Goal: Information Seeking & Learning: Check status

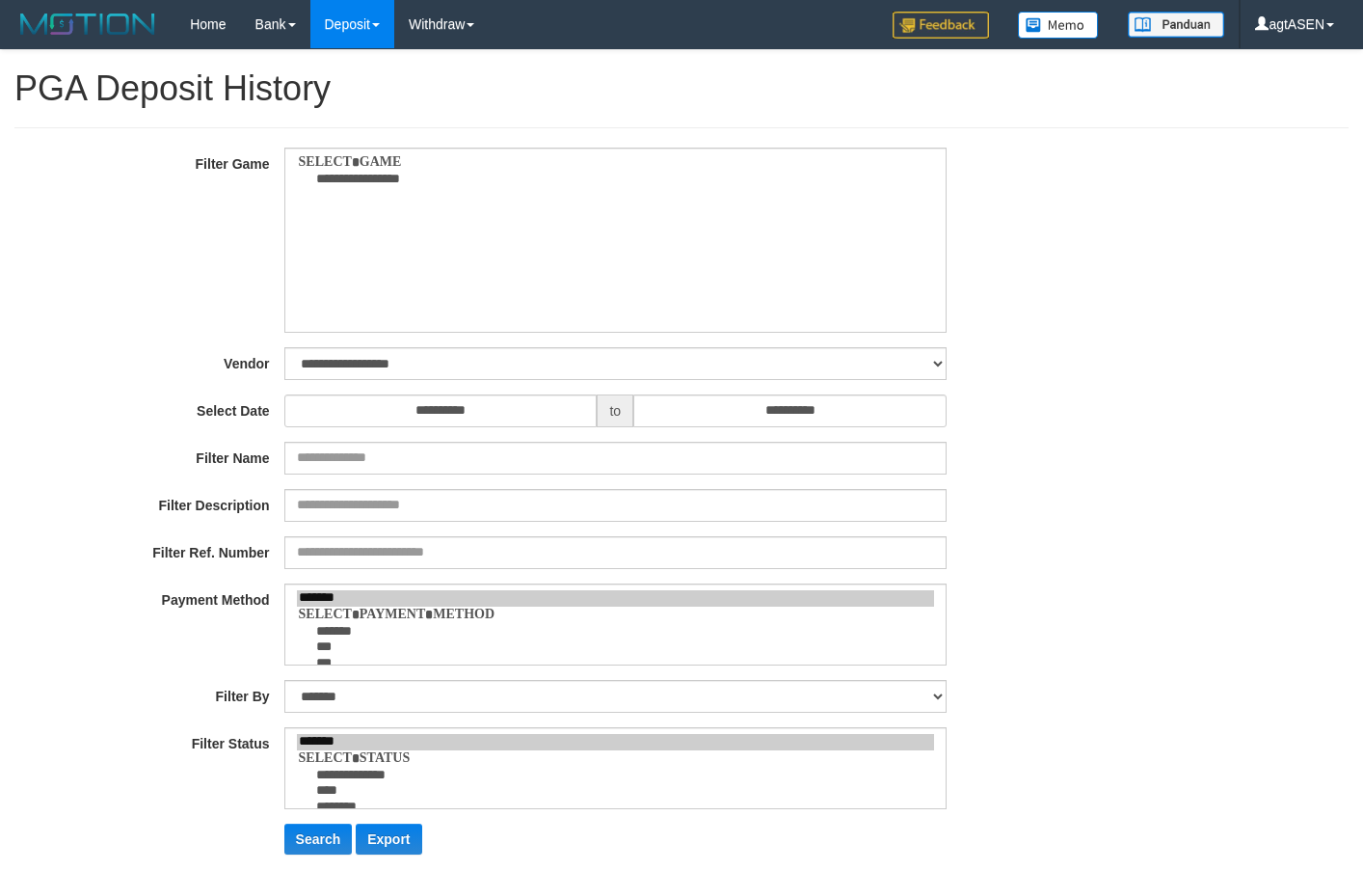
select select
select select "**"
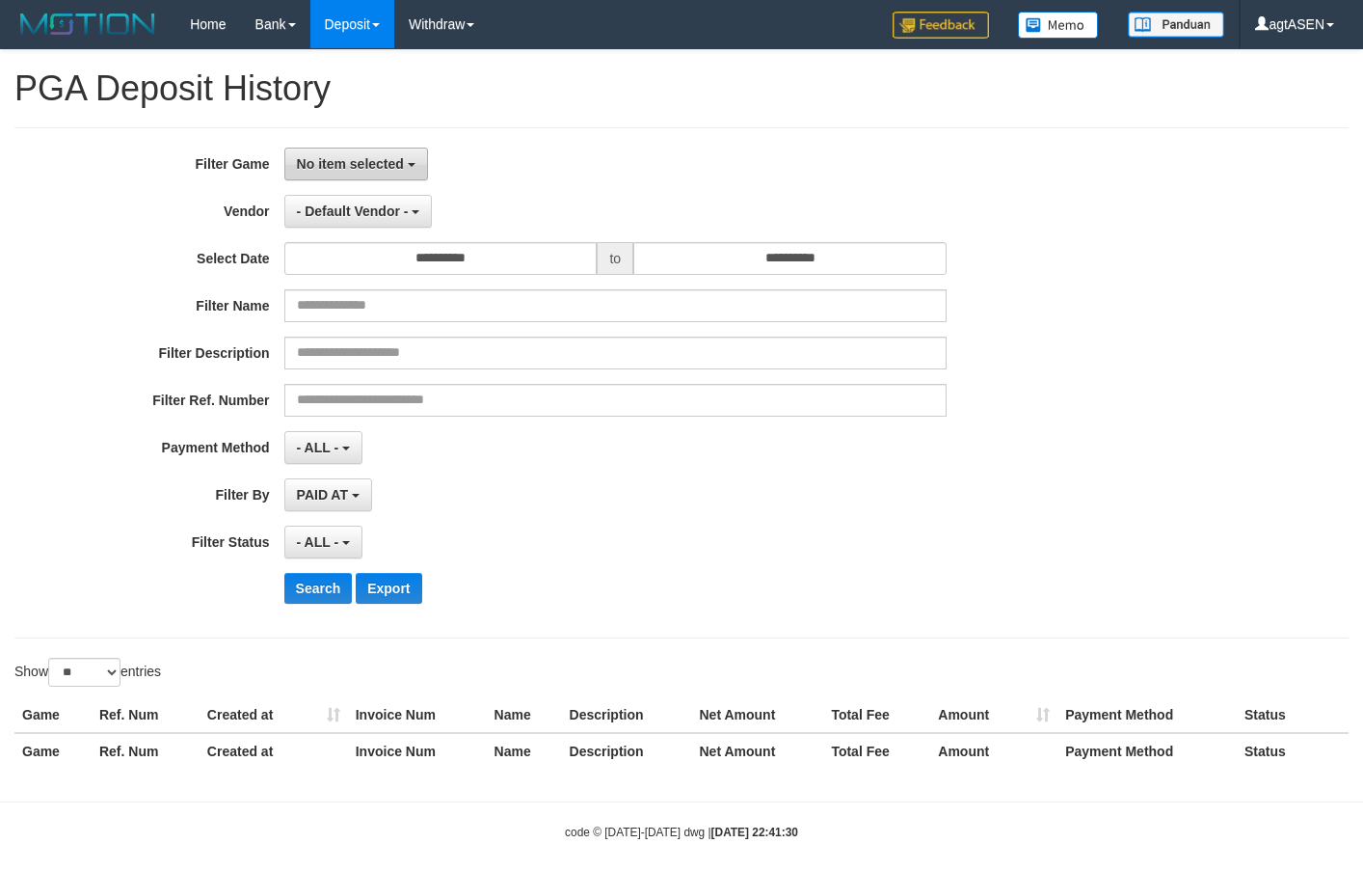
click at [337, 157] on span "No item selected" at bounding box center [350, 163] width 107 height 15
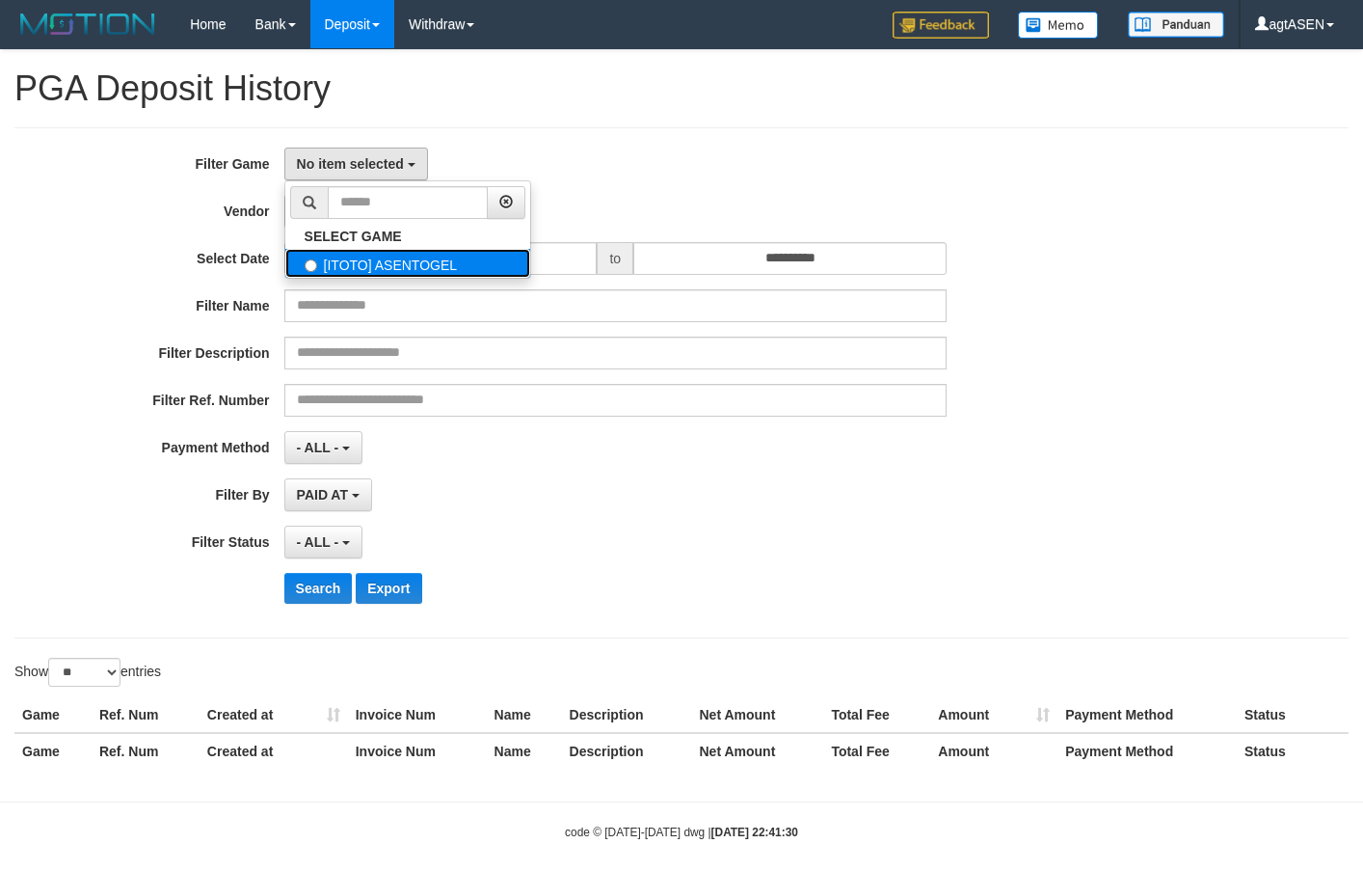
click at [379, 261] on label "[ITOTO] ASENTOGEL" at bounding box center [407, 263] width 245 height 29
select select "****"
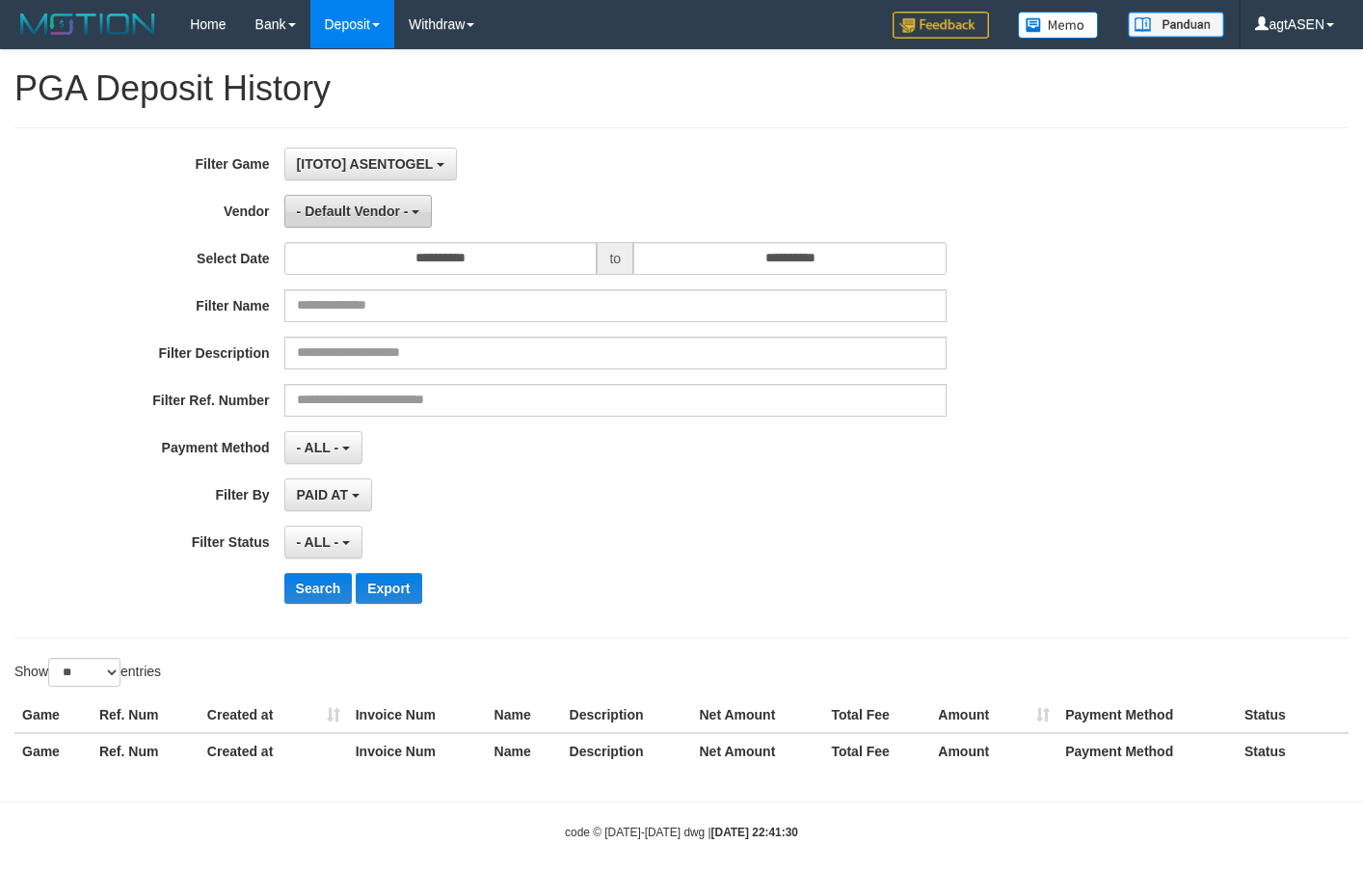
click at [387, 215] on span "- Default Vendor -" at bounding box center [353, 210] width 112 height 15
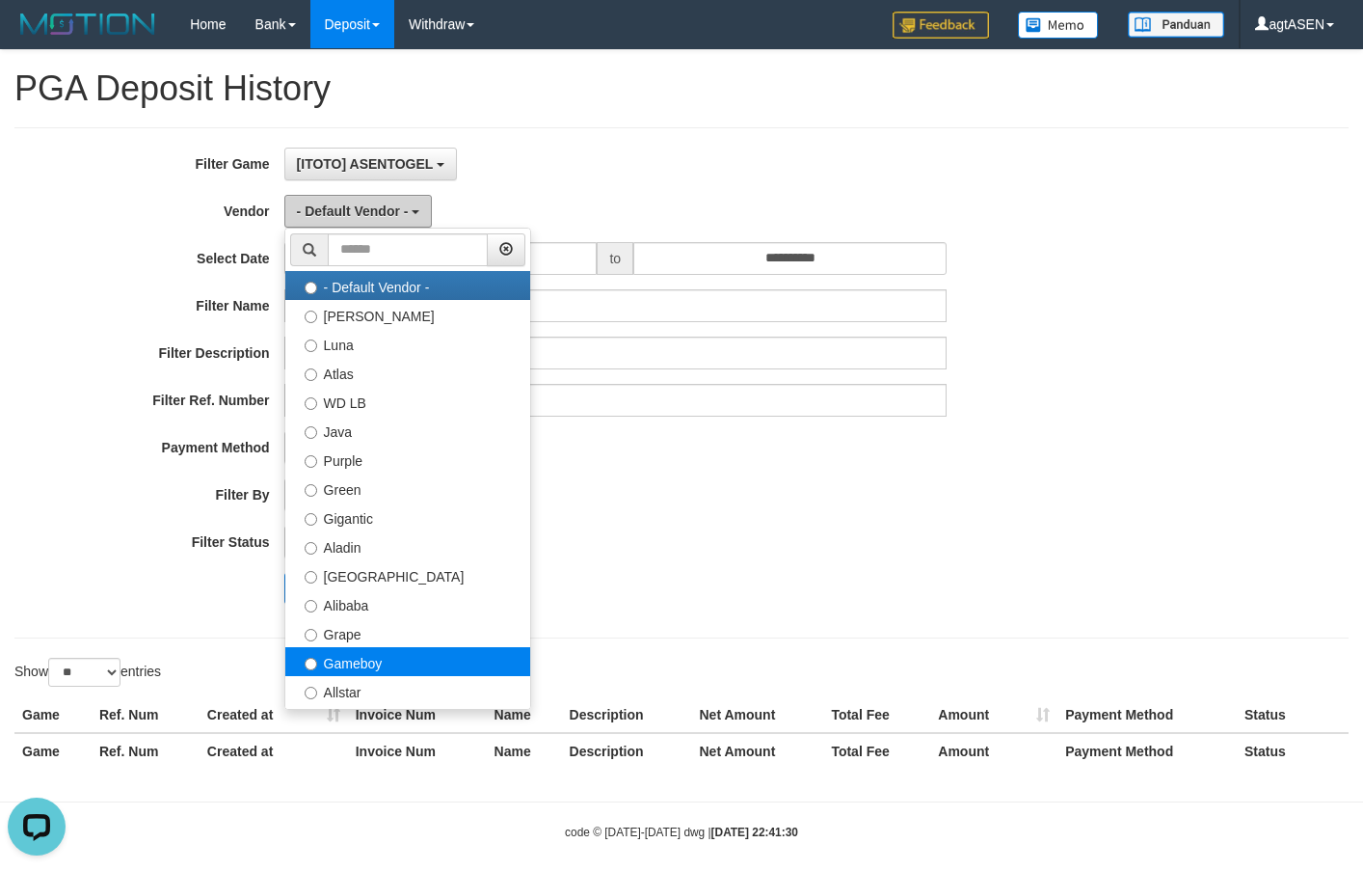
scroll to position [0, 0]
click at [381, 664] on label "Gameboy" at bounding box center [407, 661] width 245 height 29
select select "**********"
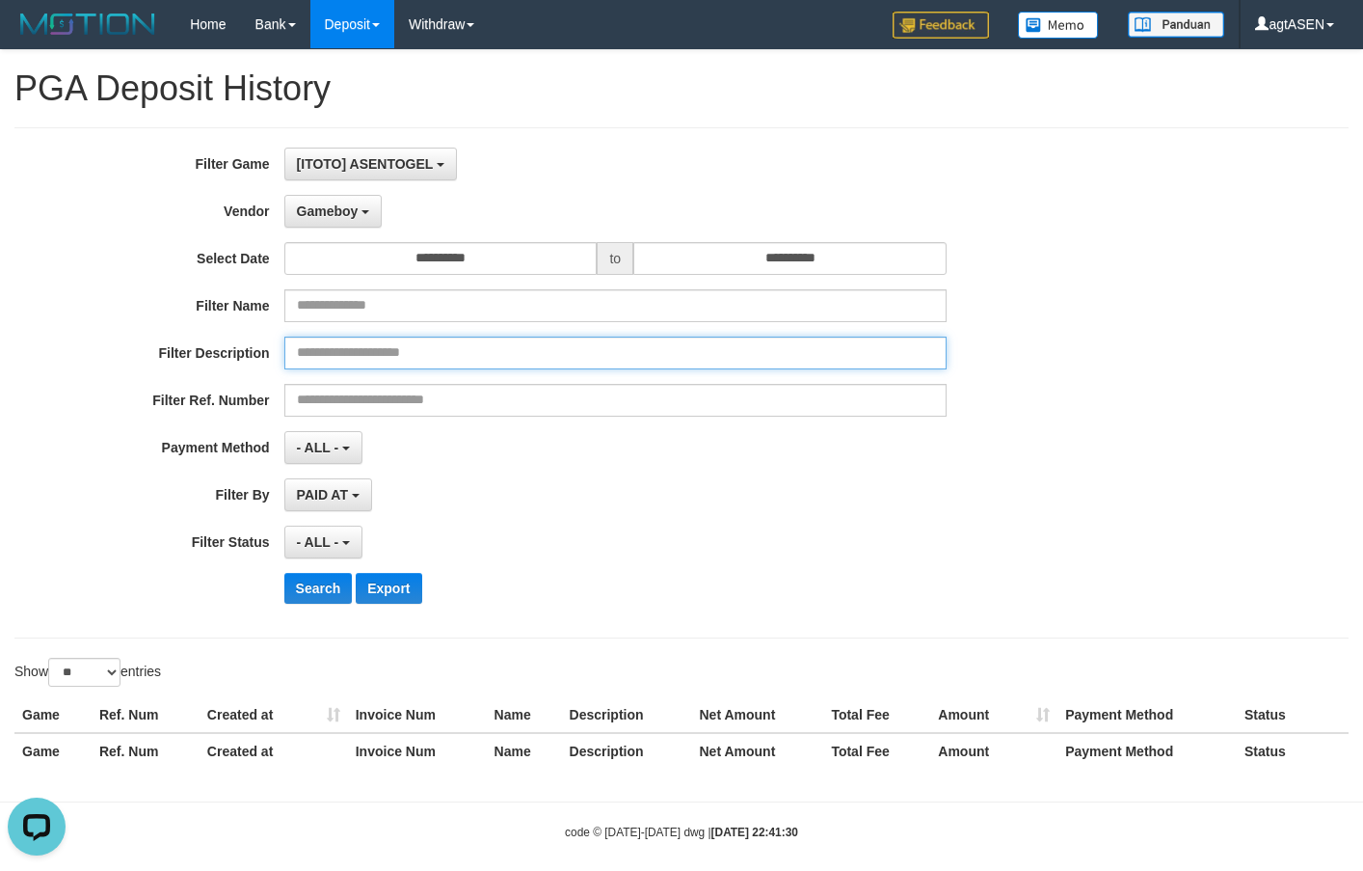
click at [381, 356] on input "text" at bounding box center [615, 353] width 662 height 33
paste input "*****"
type input "*****"
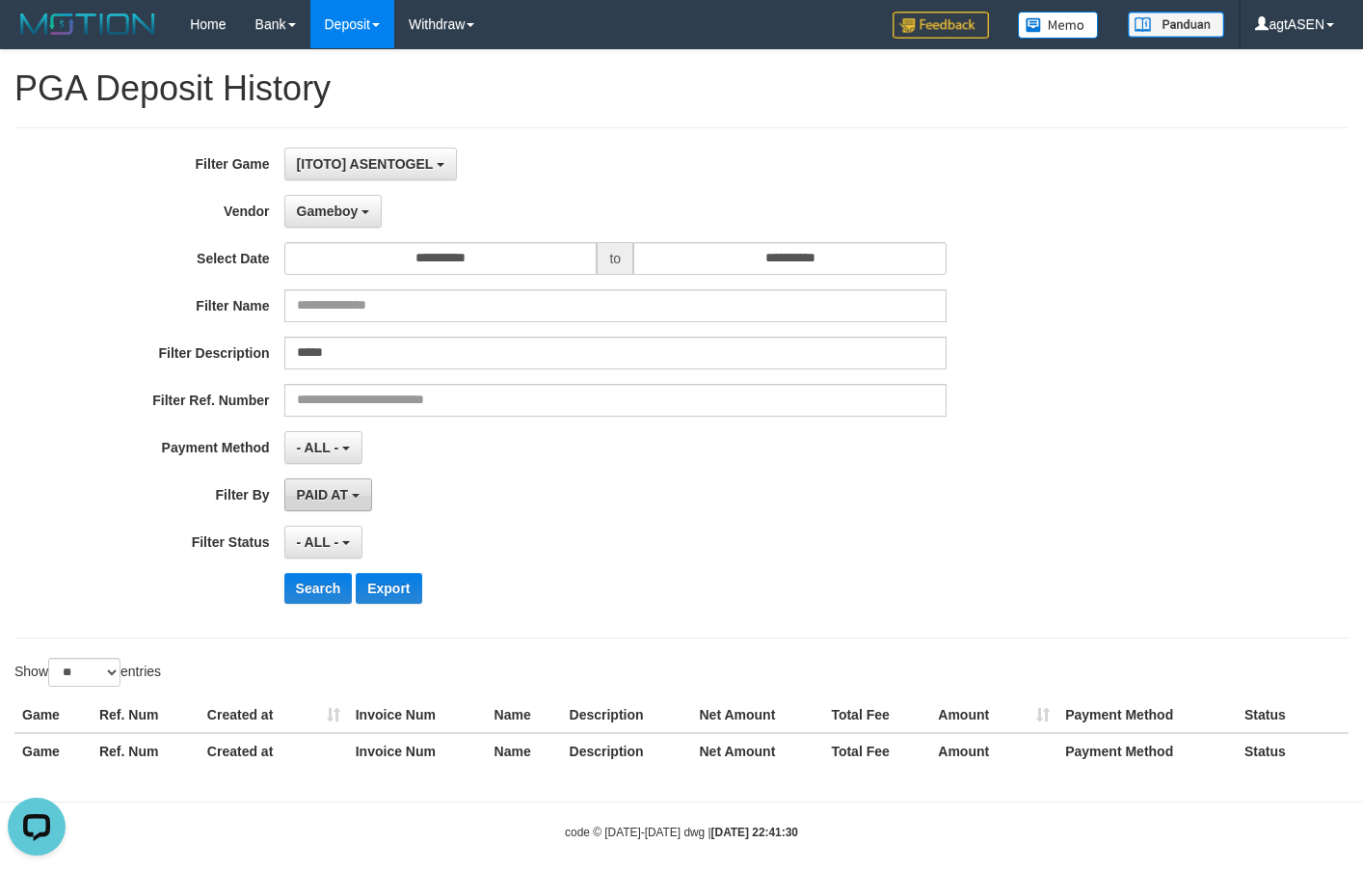
click at [332, 488] on span "PAID AT" at bounding box center [322, 494] width 51 height 15
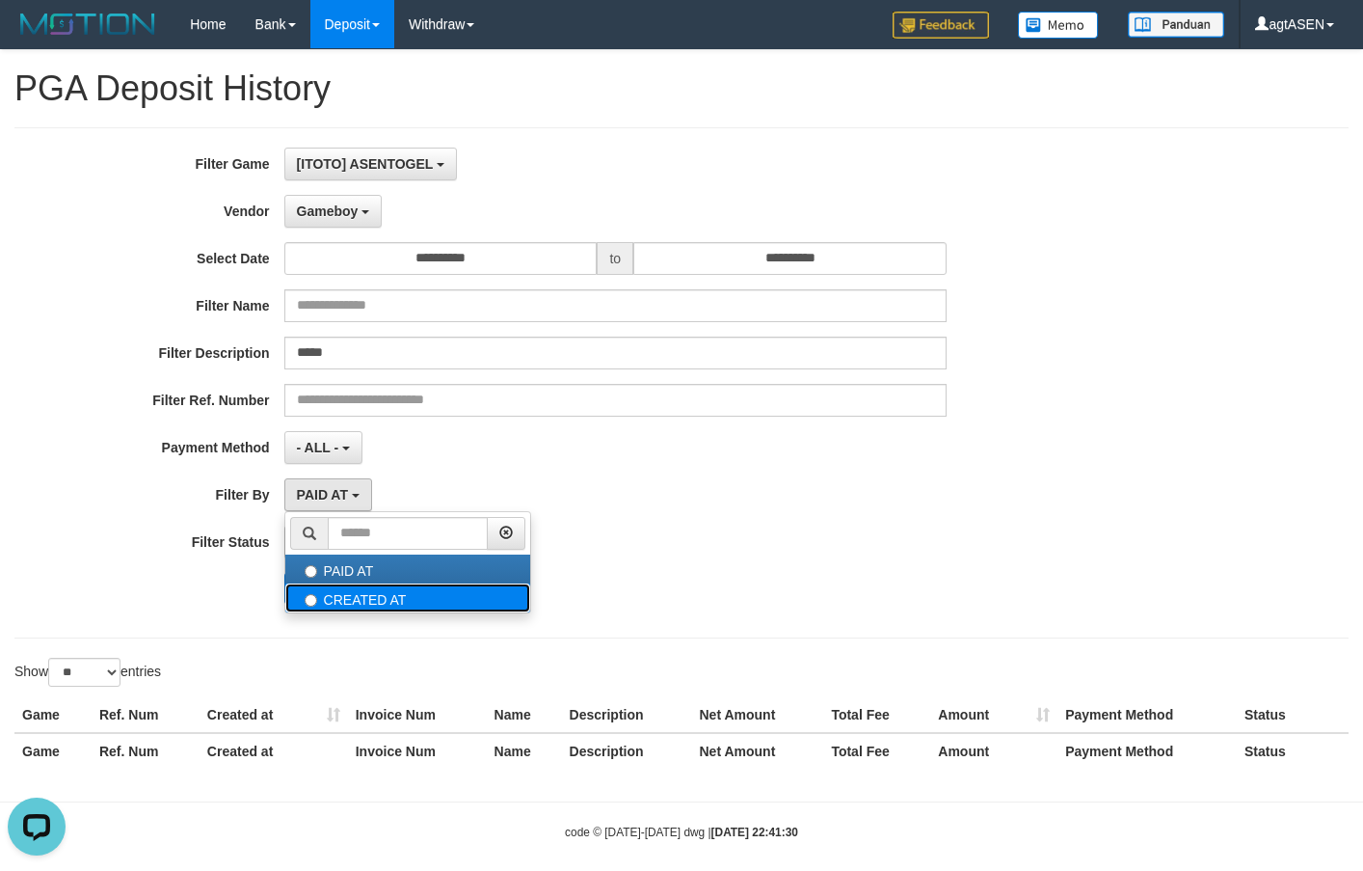
click at [382, 597] on label "CREATED AT" at bounding box center [407, 597] width 245 height 29
select select "*"
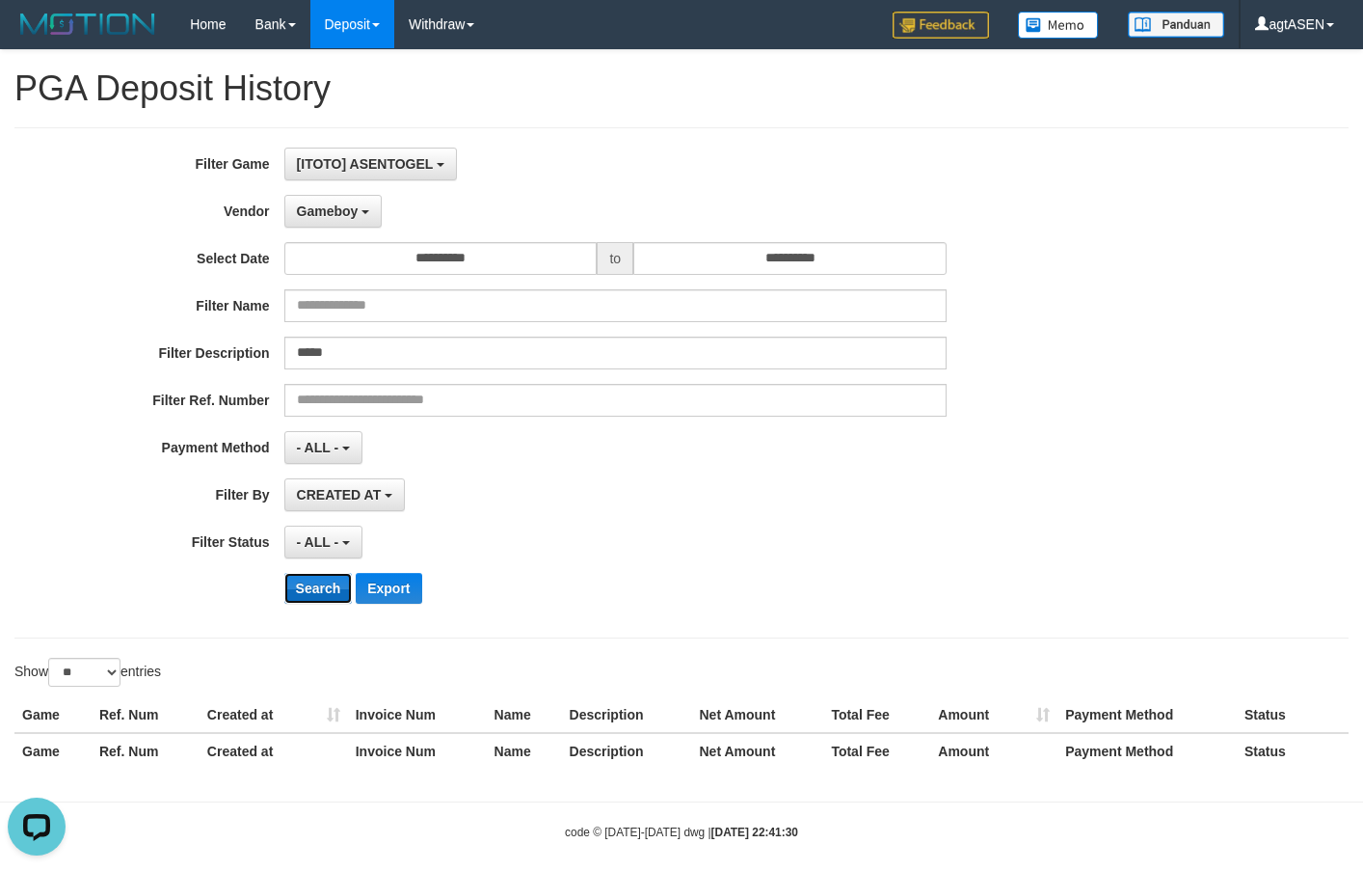
click at [325, 579] on button "Search" at bounding box center [318, 588] width 68 height 31
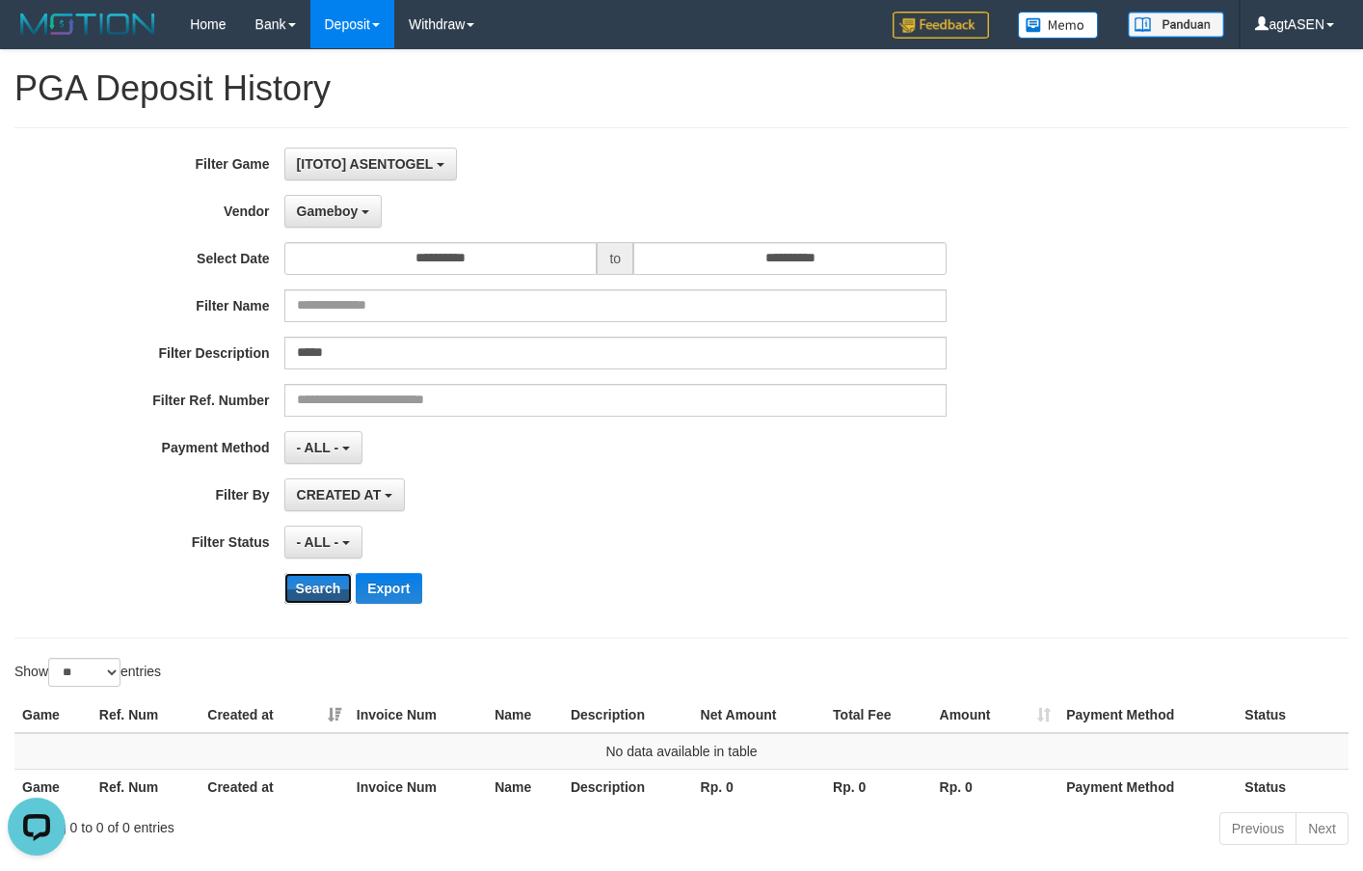
scroll to position [88, 0]
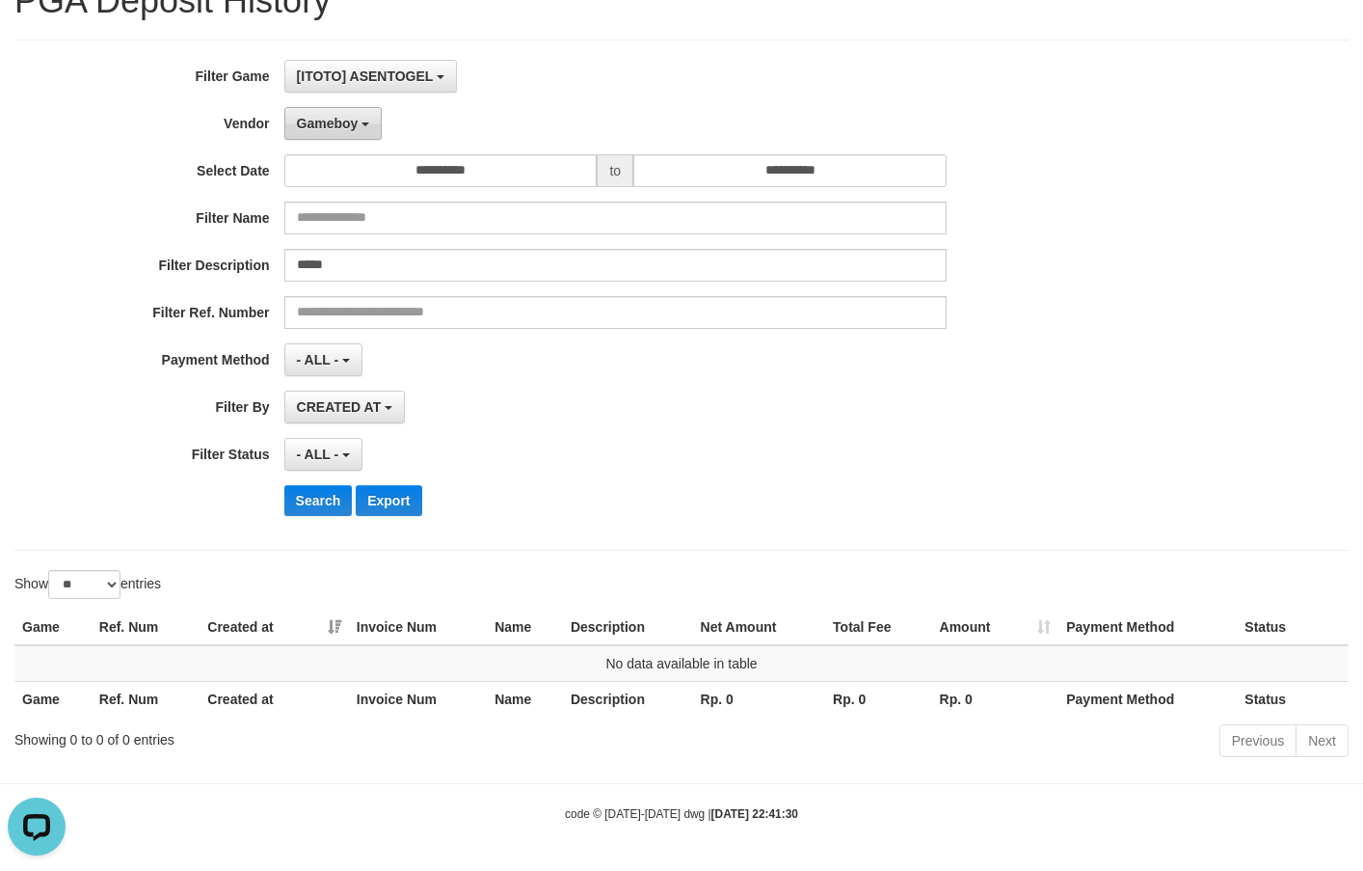
click at [358, 110] on button "Gameboy" at bounding box center [333, 123] width 98 height 33
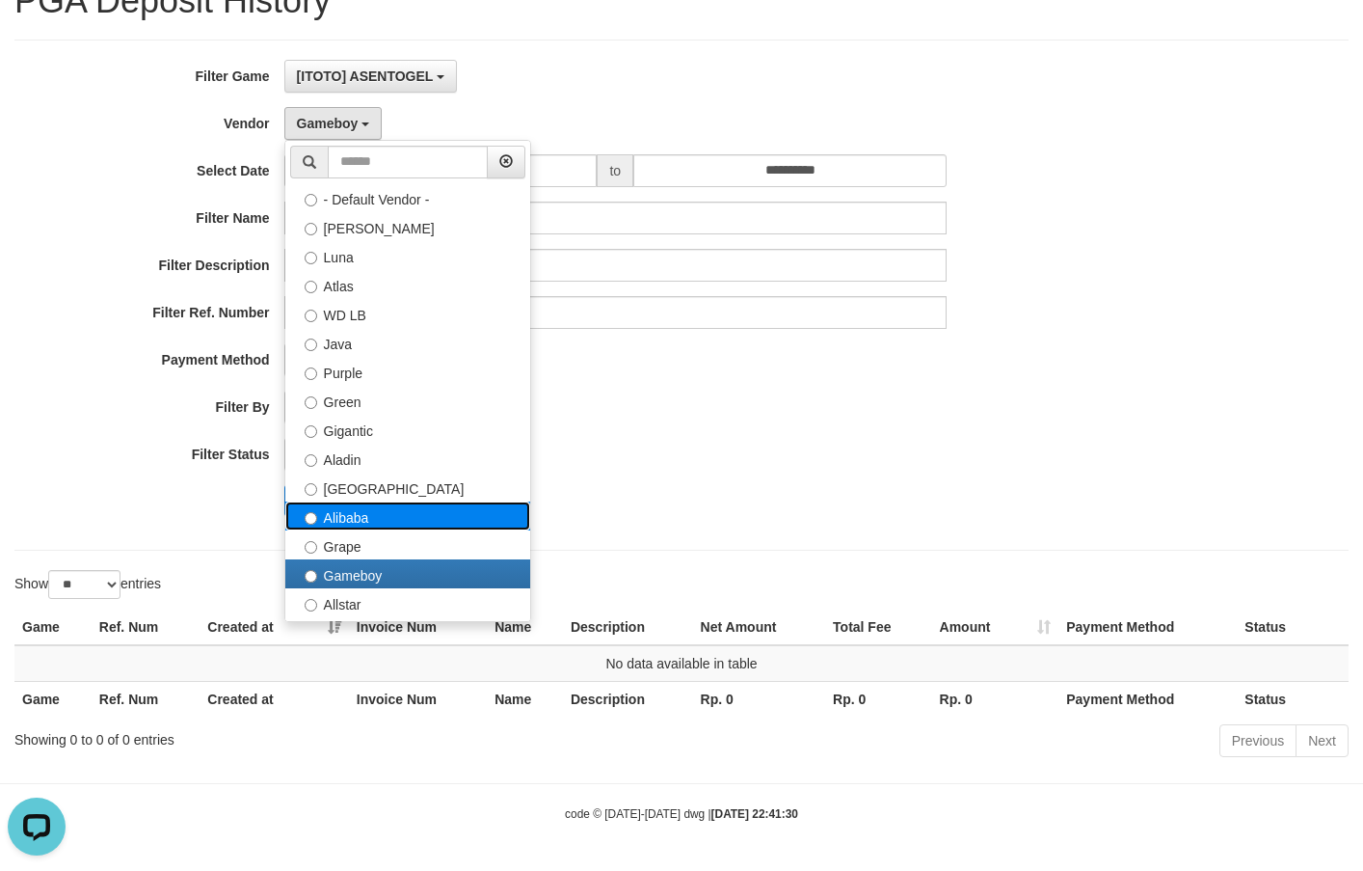
click at [358, 503] on label "Alibaba" at bounding box center [407, 515] width 245 height 29
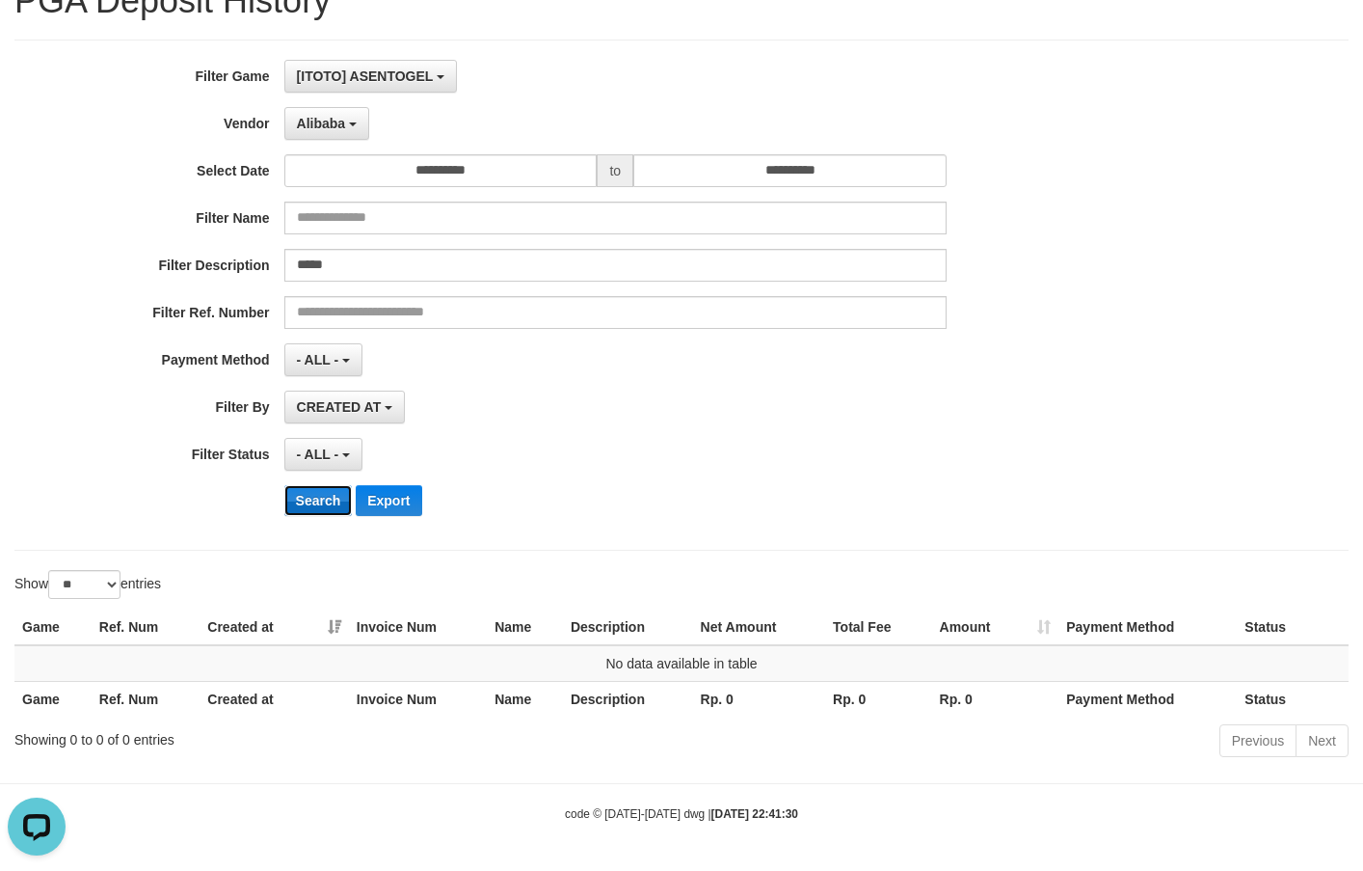
click at [314, 497] on button "Search" at bounding box center [318, 500] width 68 height 31
click at [370, 127] on div "Alibaba - Default Vendor - [PERSON_NAME] Atlas WD LB Java Purple Green Gigantic…" at bounding box center [615, 123] width 662 height 33
click at [355, 121] on button "Alibaba" at bounding box center [326, 123] width 85 height 33
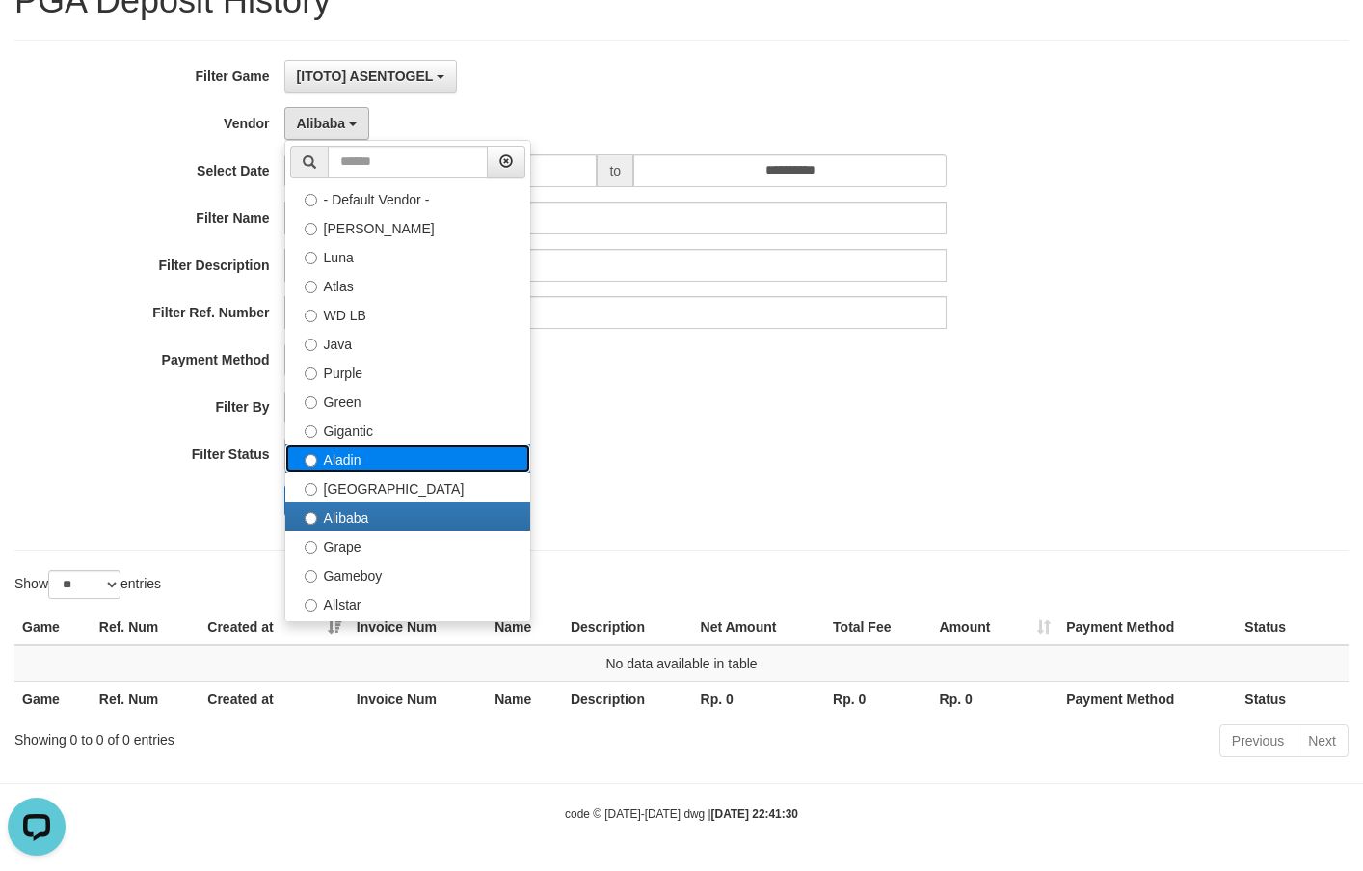
click at [346, 468] on label "Aladin" at bounding box center [407, 458] width 245 height 29
select select "**********"
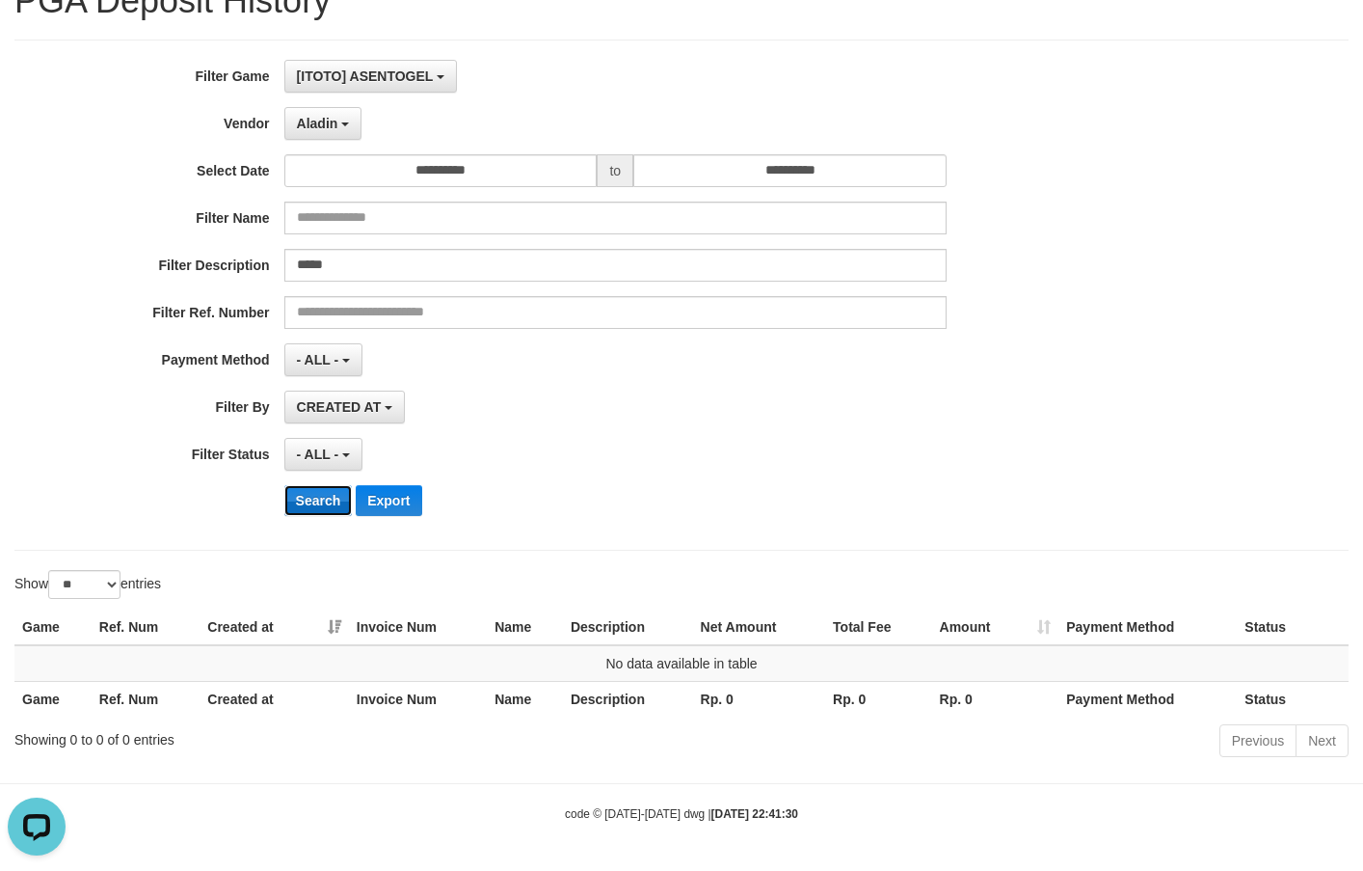
click at [314, 508] on button "Search" at bounding box center [318, 500] width 68 height 31
click at [337, 124] on span "Aladin" at bounding box center [317, 123] width 41 height 15
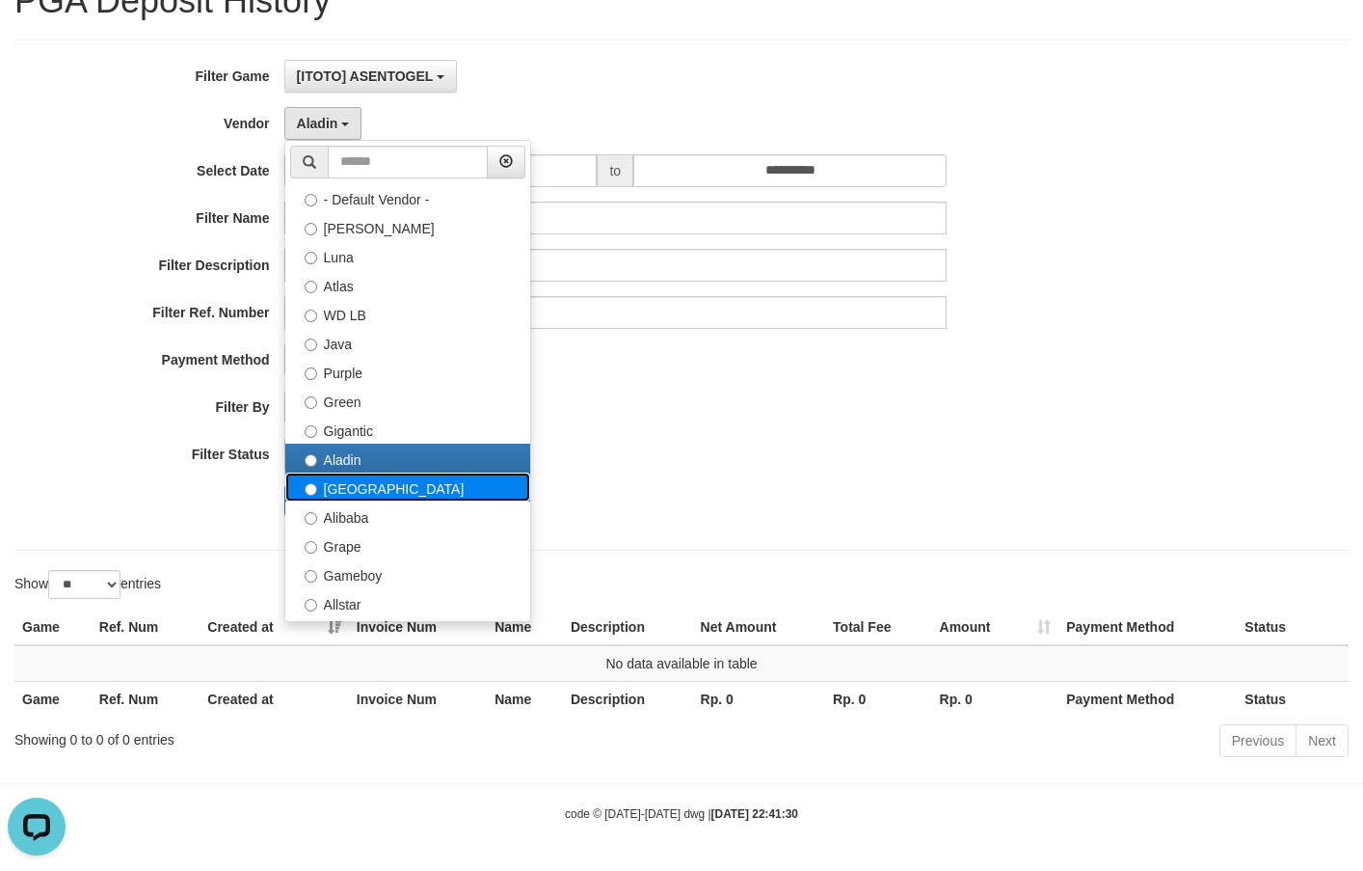
click at [359, 495] on label "[GEOGRAPHIC_DATA]" at bounding box center [407, 486] width 245 height 29
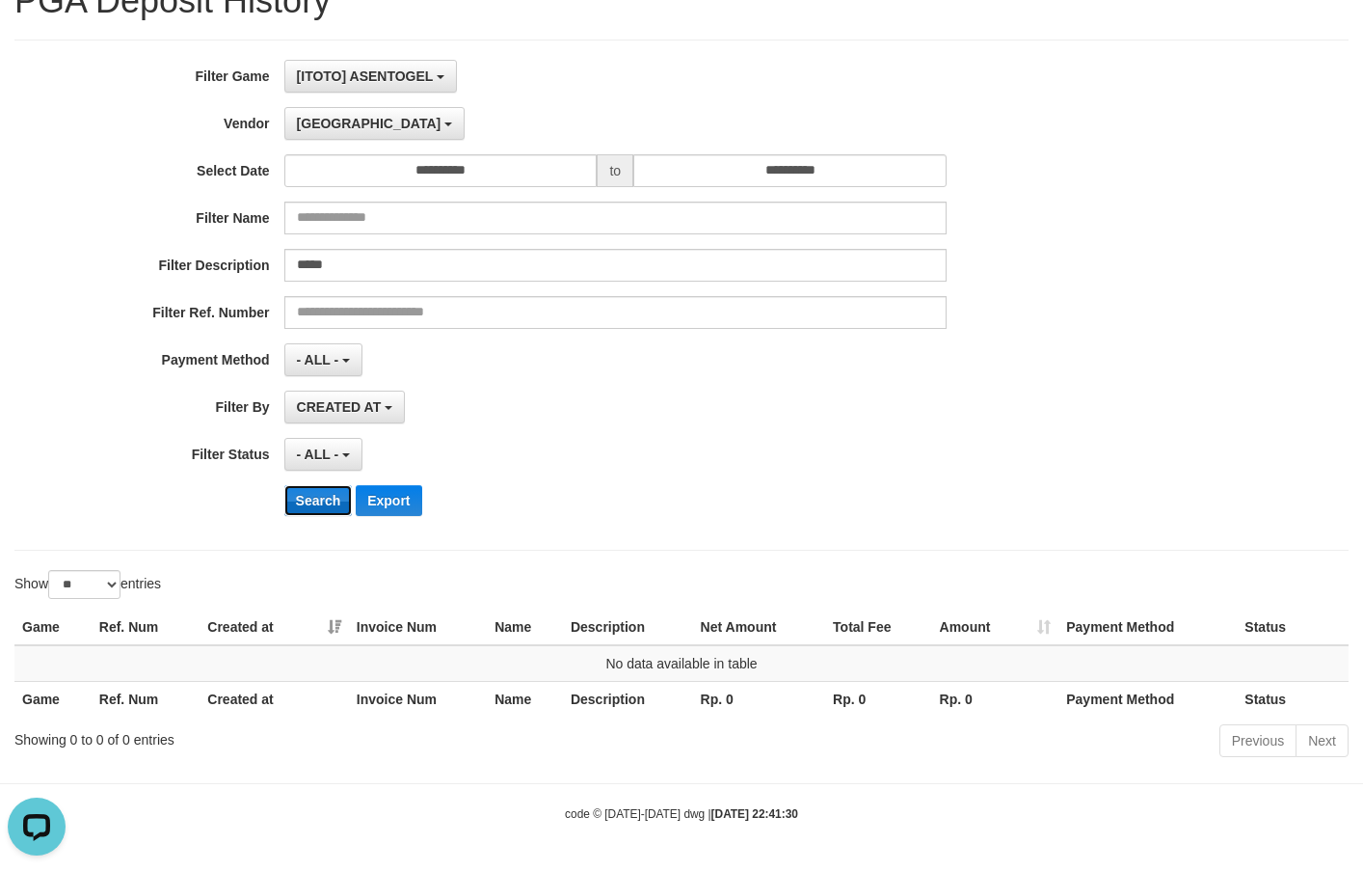
click at [335, 497] on button "Search" at bounding box center [318, 500] width 68 height 31
click at [357, 408] on span "CREATED AT" at bounding box center [339, 406] width 85 height 15
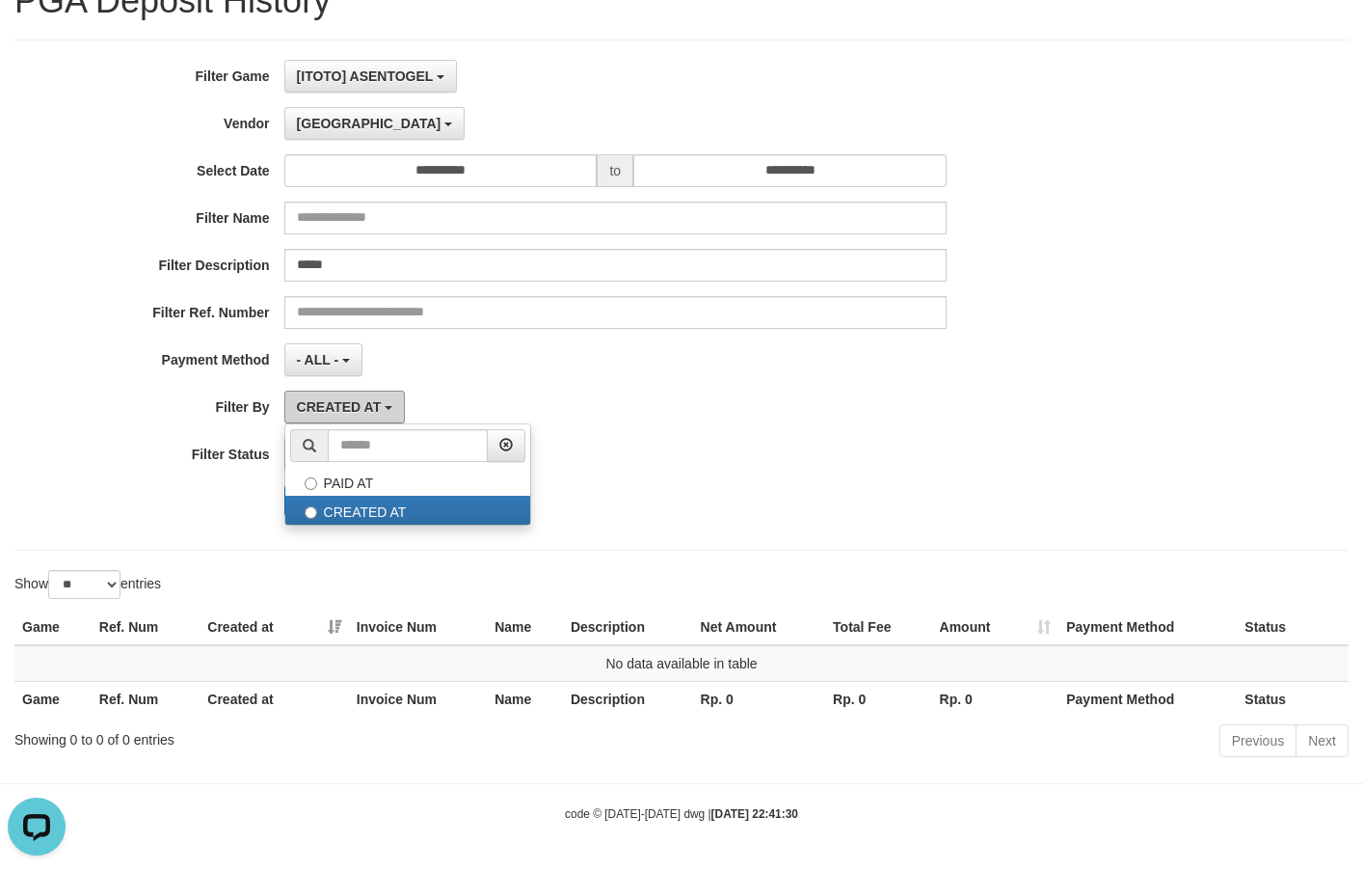
click at [357, 408] on span "CREATED AT" at bounding box center [339, 406] width 85 height 15
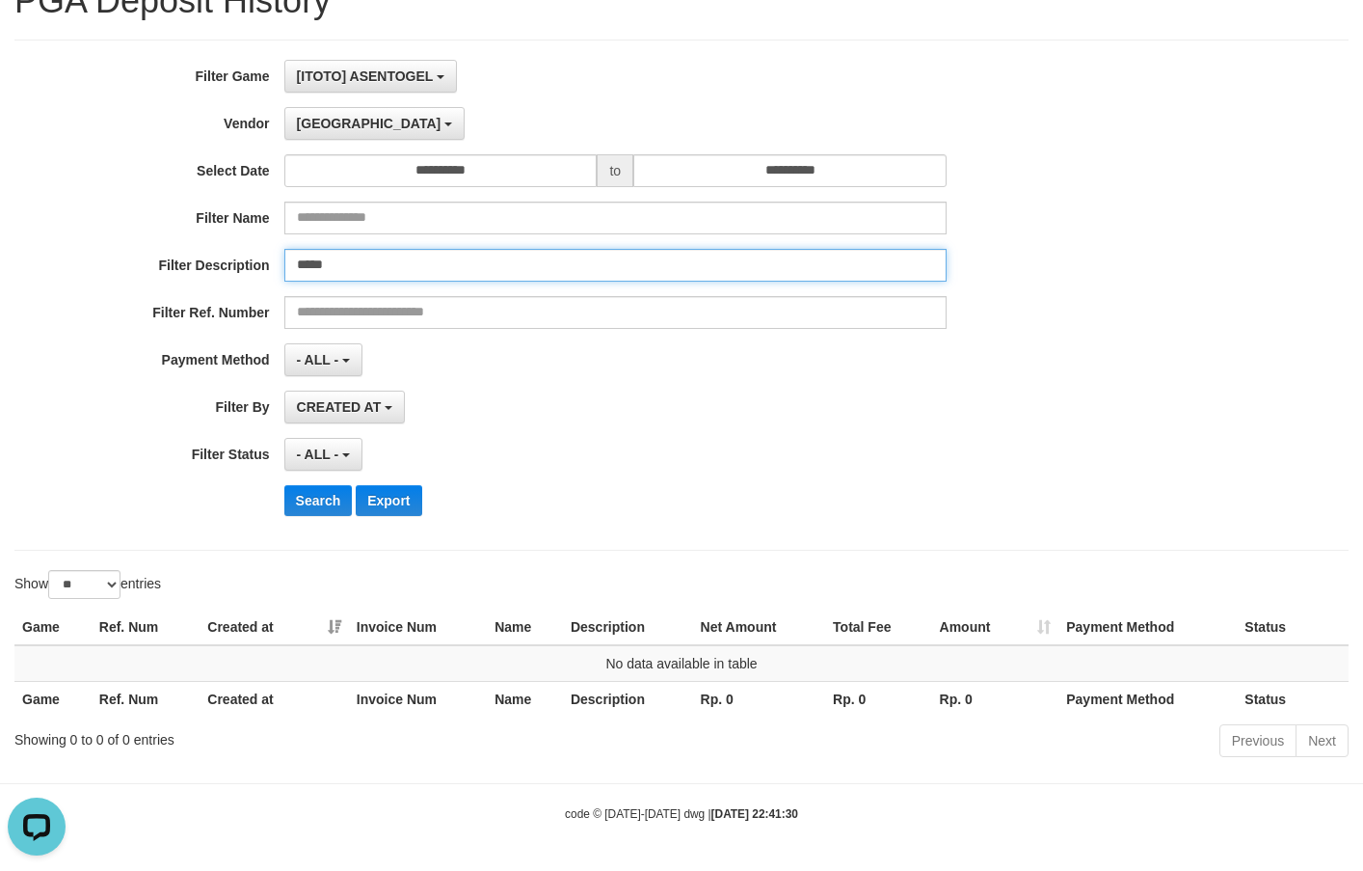
click at [374, 271] on input "*****" at bounding box center [615, 265] width 662 height 33
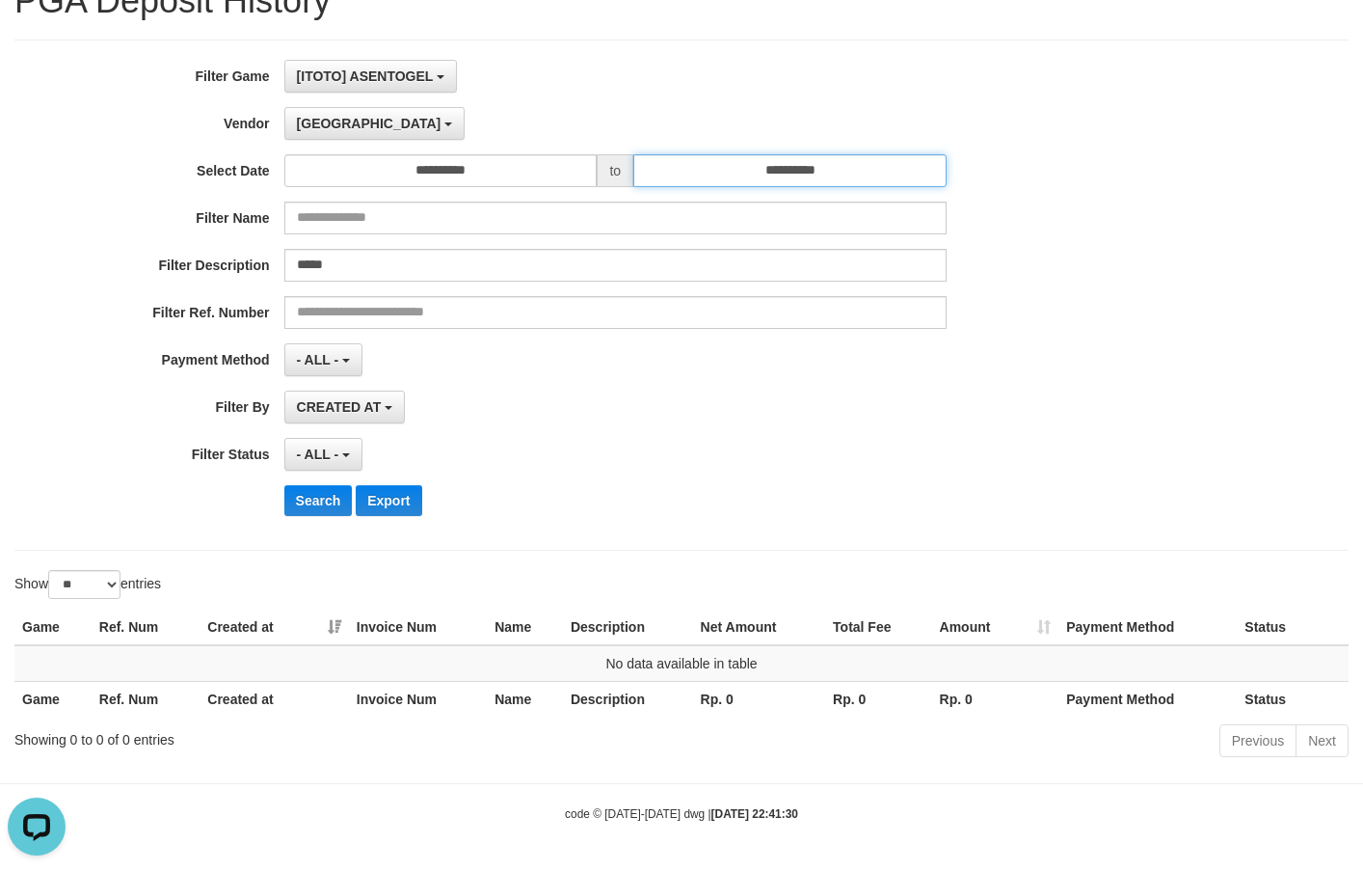
click at [705, 167] on input "**********" at bounding box center [790, 170] width 313 height 33
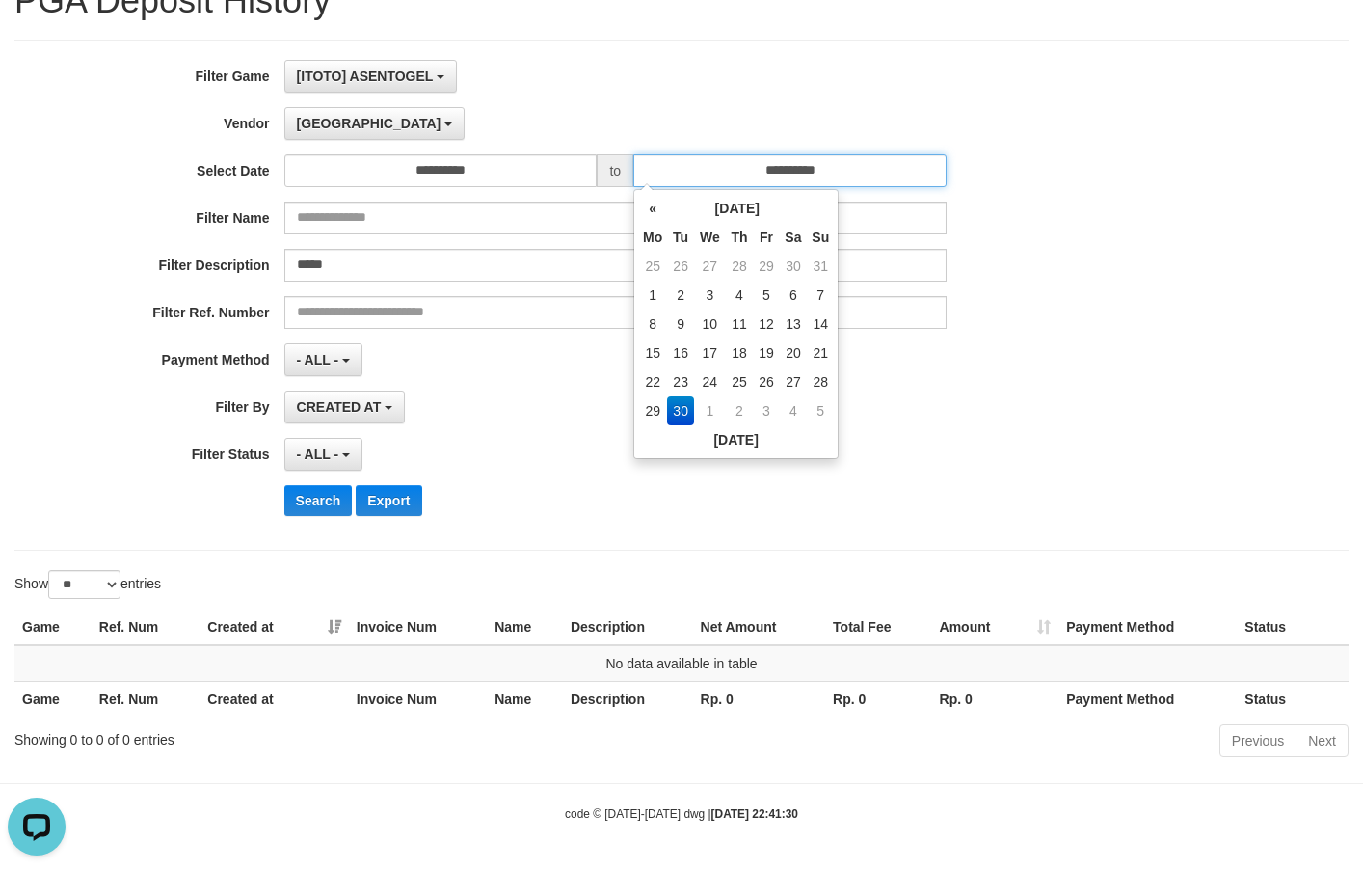
click at [705, 167] on input "**********" at bounding box center [790, 170] width 313 height 33
click at [328, 120] on span "[GEOGRAPHIC_DATA]" at bounding box center [369, 123] width 145 height 15
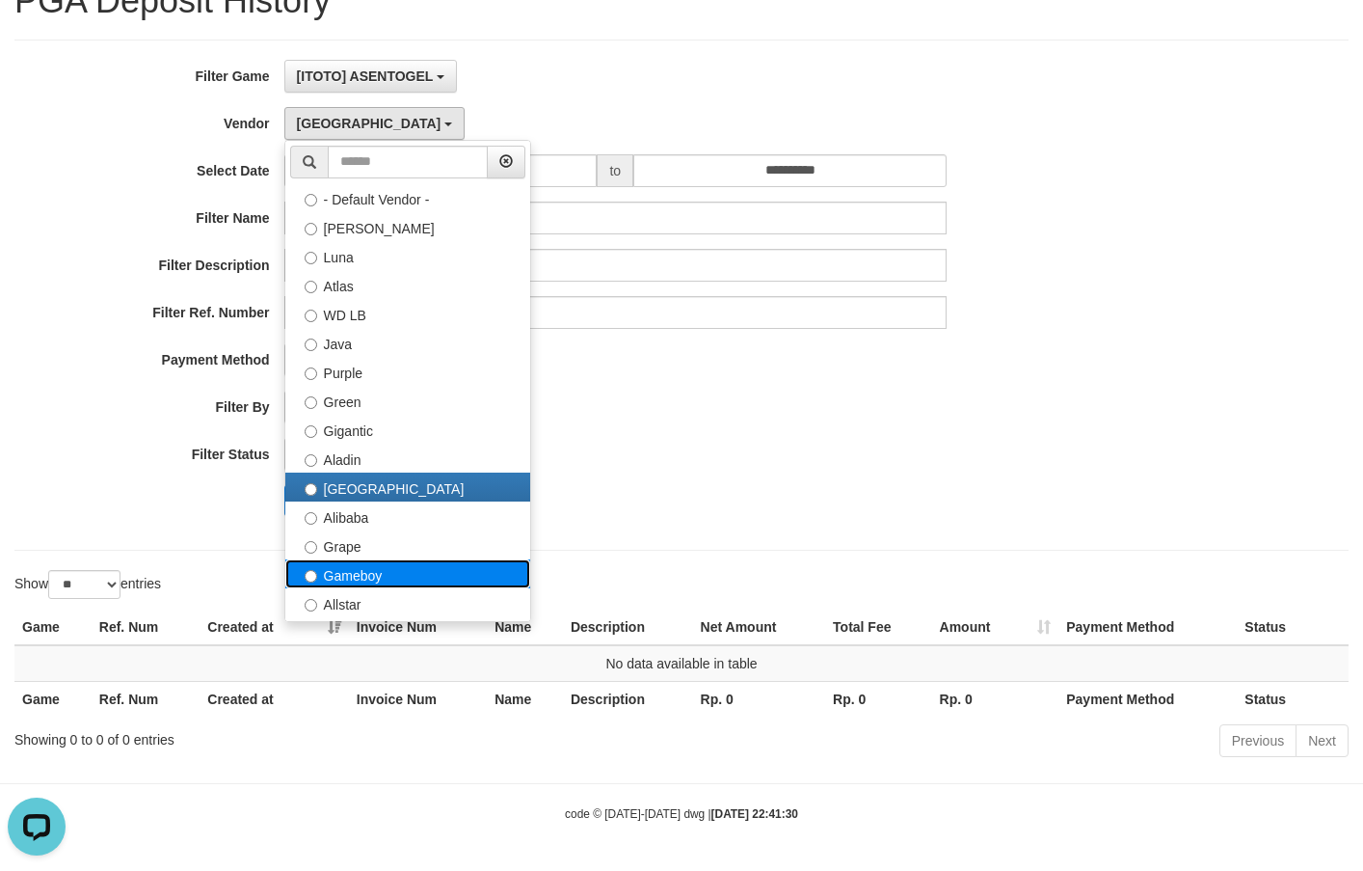
click at [380, 564] on label "Gameboy" at bounding box center [407, 573] width 245 height 29
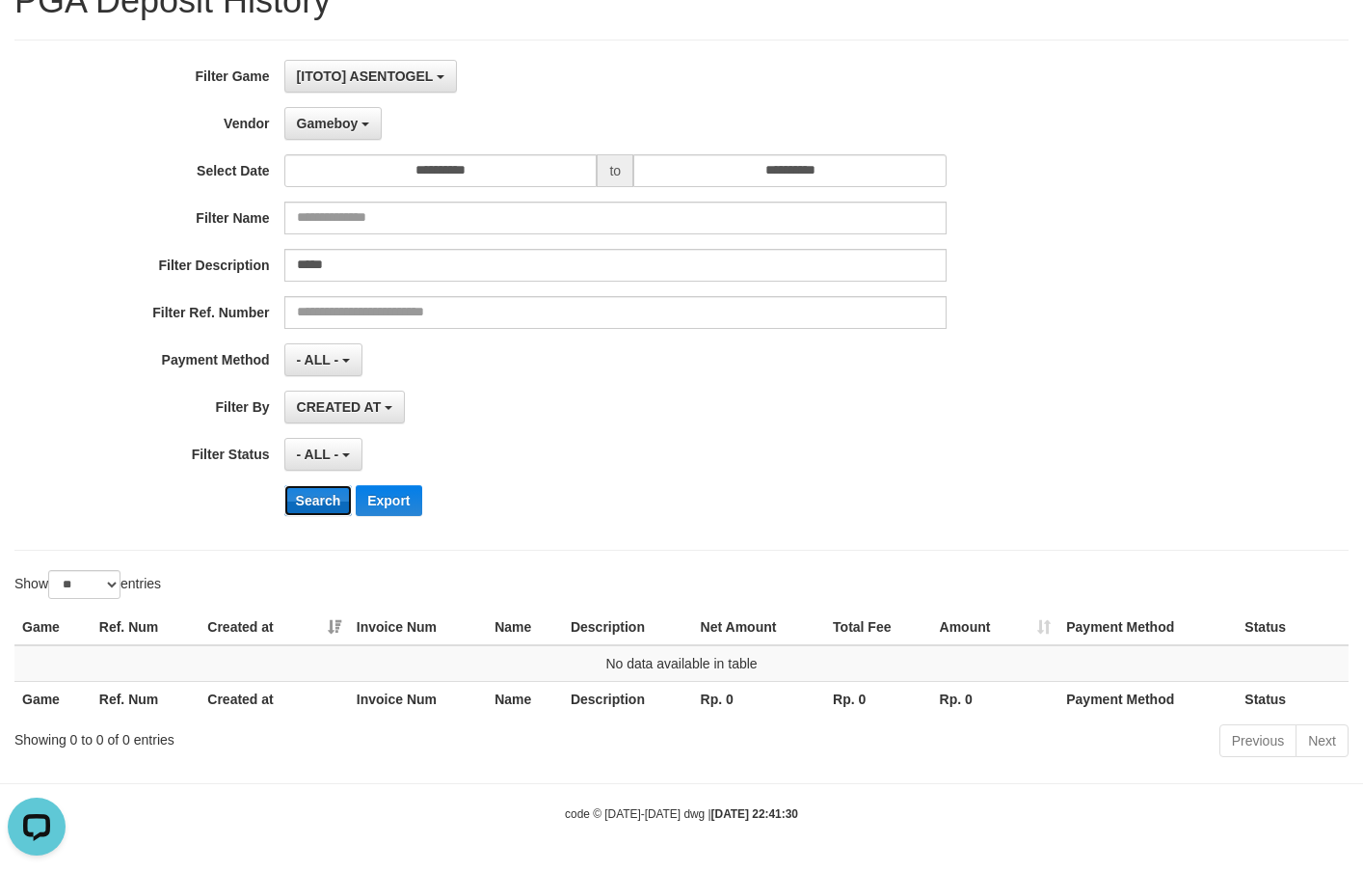
click at [330, 500] on button "Search" at bounding box center [318, 500] width 68 height 31
click at [330, 498] on button "Search" at bounding box center [318, 500] width 68 height 31
click at [349, 361] on b "button" at bounding box center [346, 361] width 8 height 4
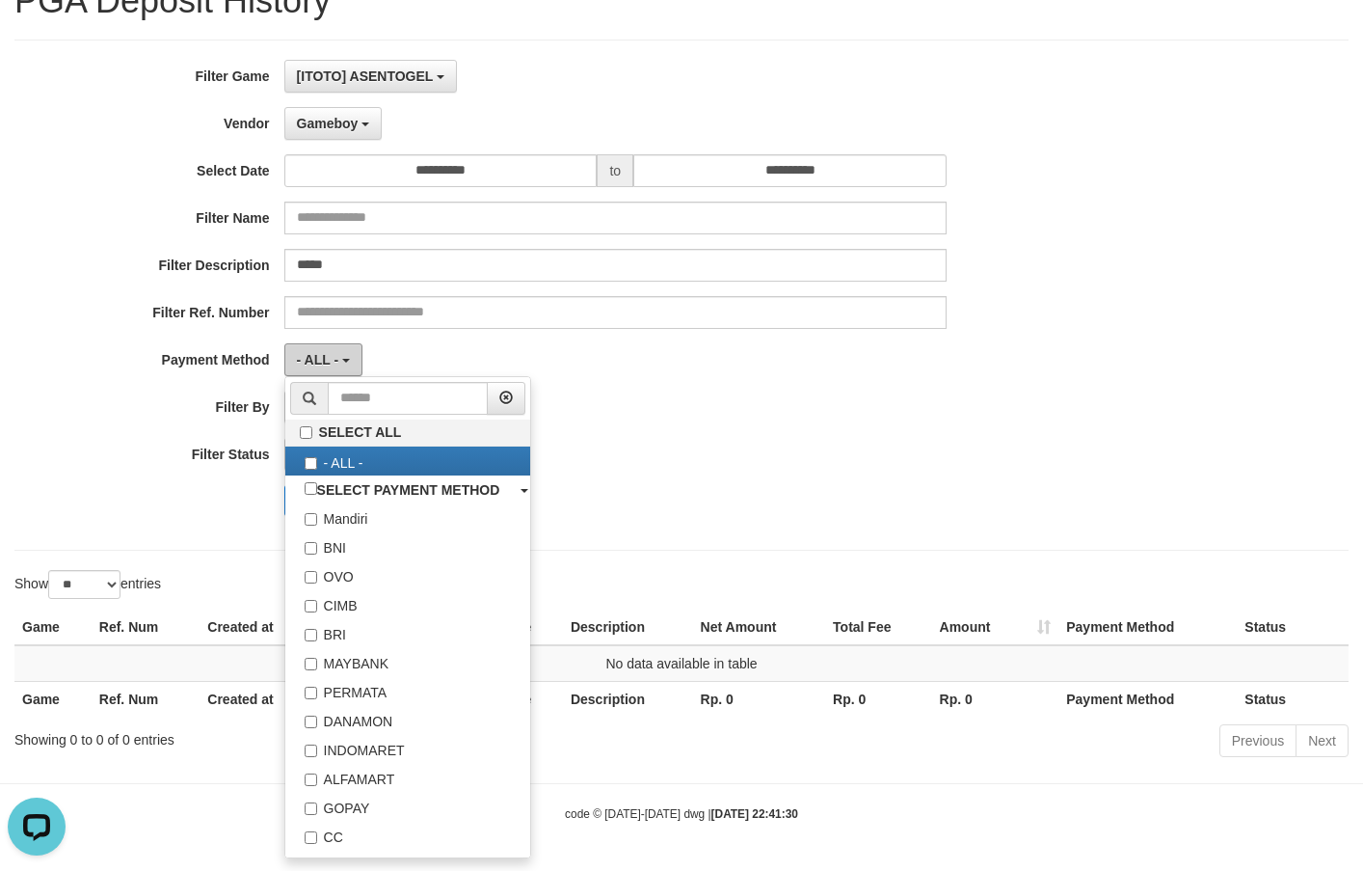
click at [349, 361] on b "button" at bounding box center [346, 361] width 8 height 4
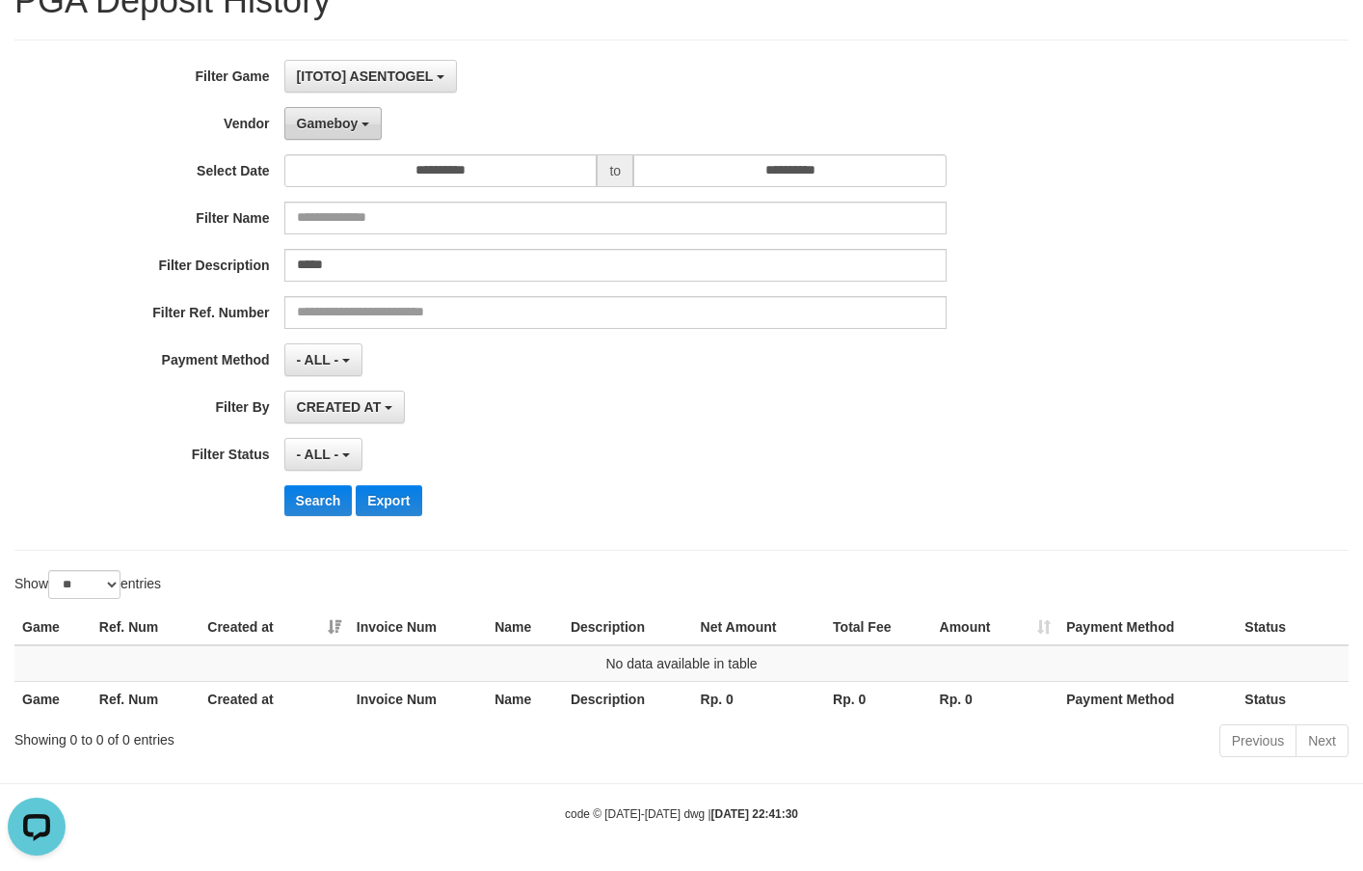
click at [339, 119] on span "Gameboy" at bounding box center [328, 123] width 62 height 15
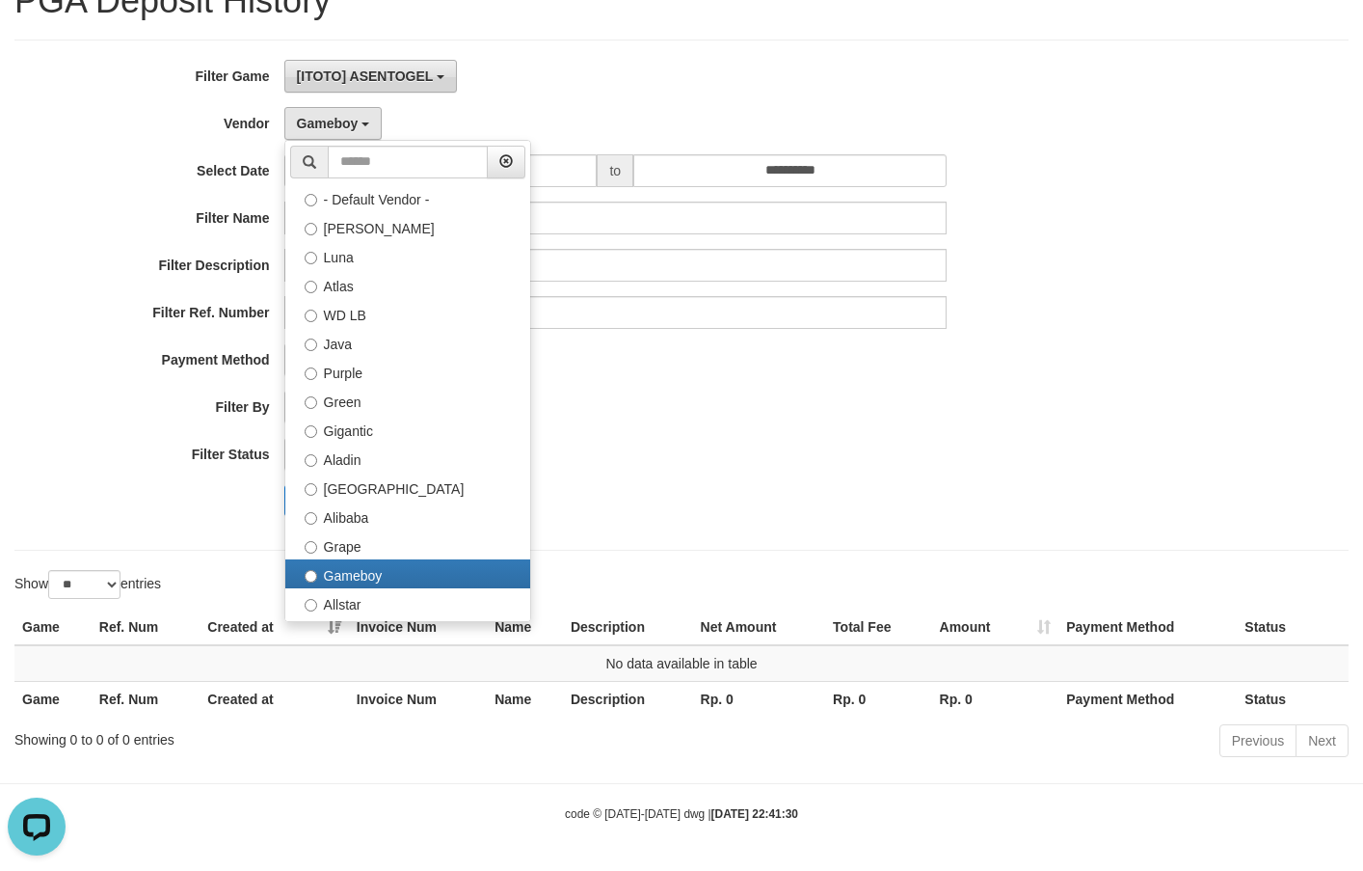
click at [329, 73] on span "[ITOTO] ASENTOGEL" at bounding box center [365, 75] width 137 height 15
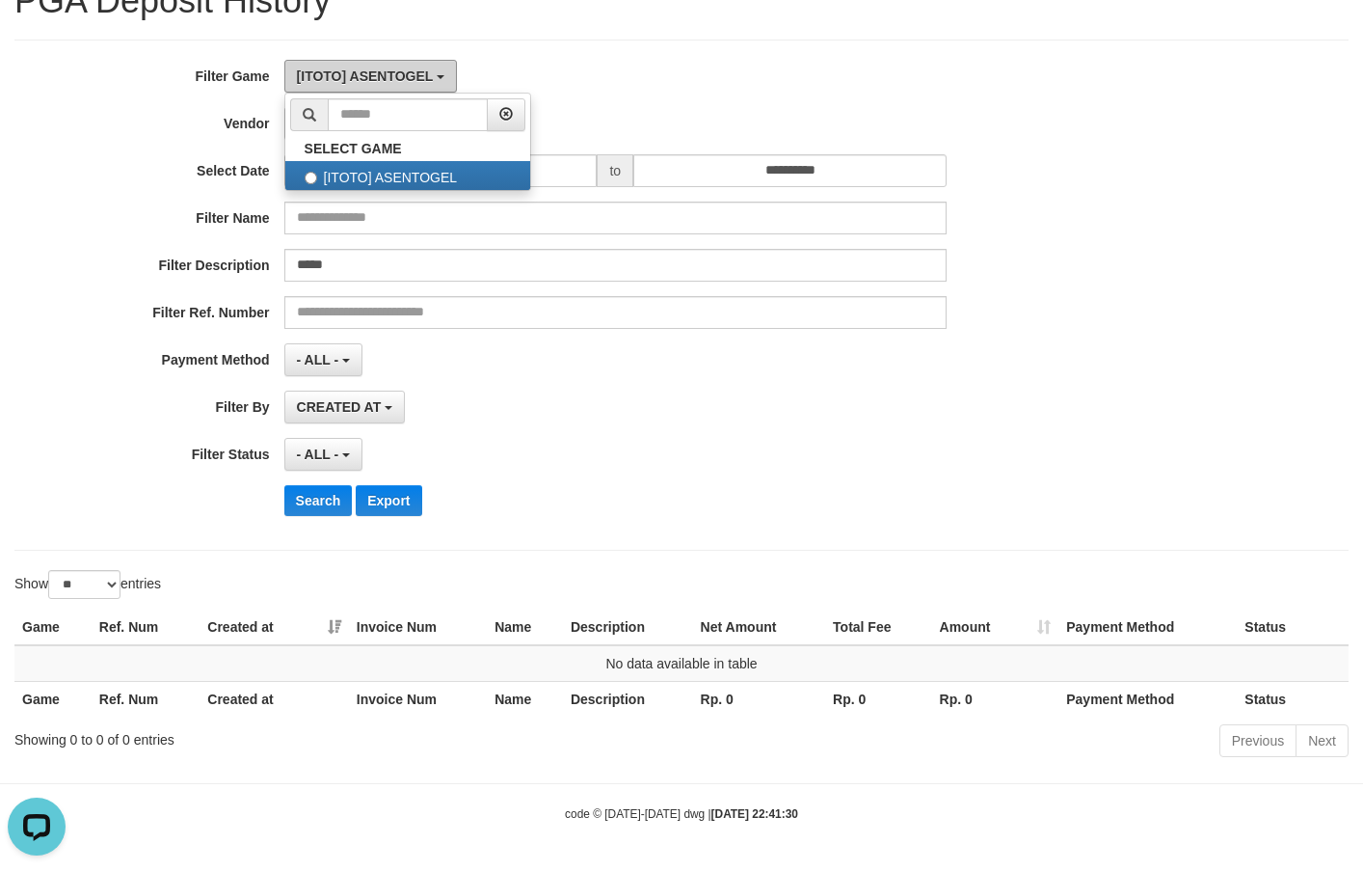
click at [329, 73] on span "[ITOTO] ASENTOGEL" at bounding box center [365, 75] width 137 height 15
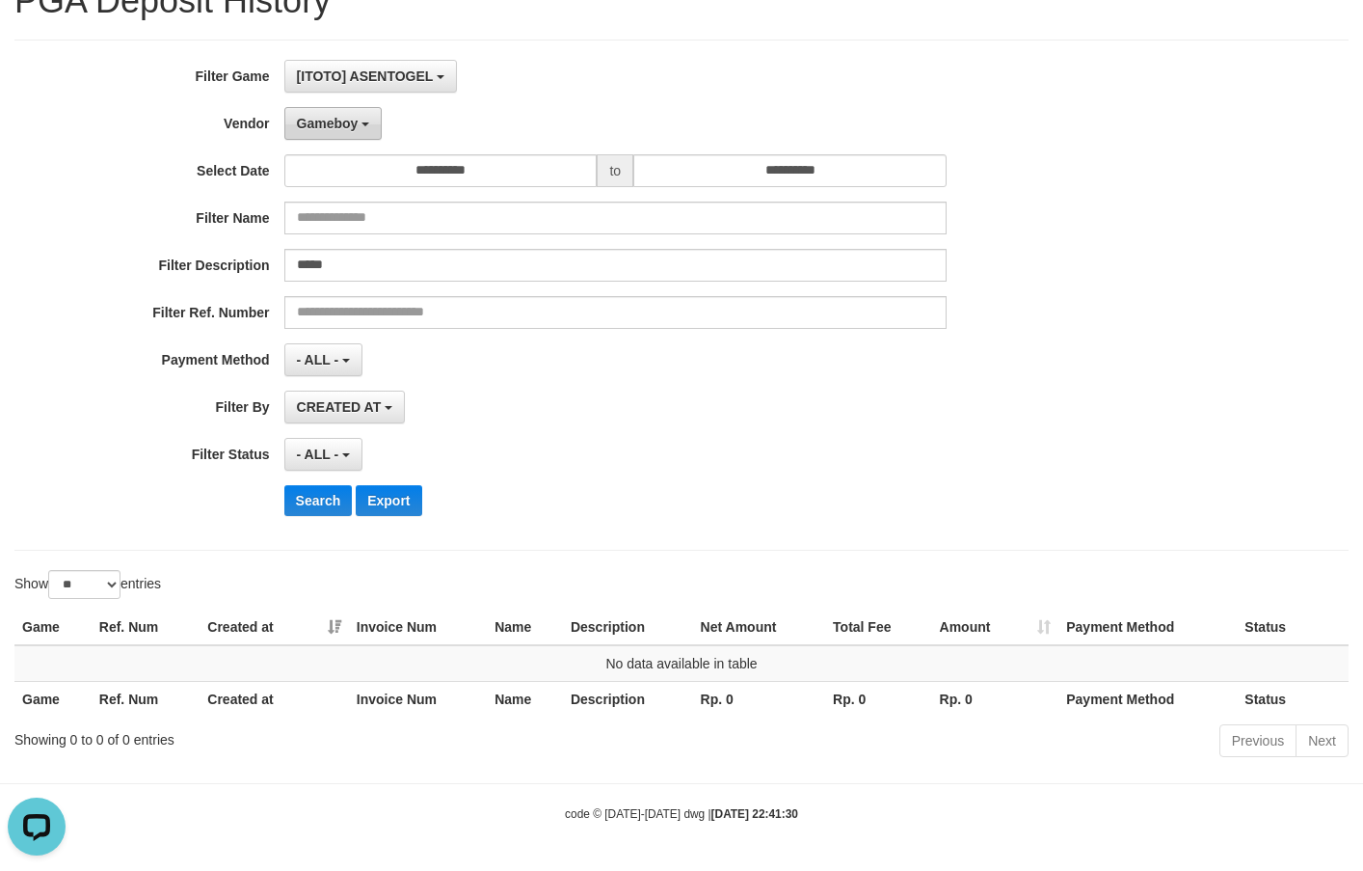
click at [320, 119] on span "Gameboy" at bounding box center [328, 123] width 62 height 15
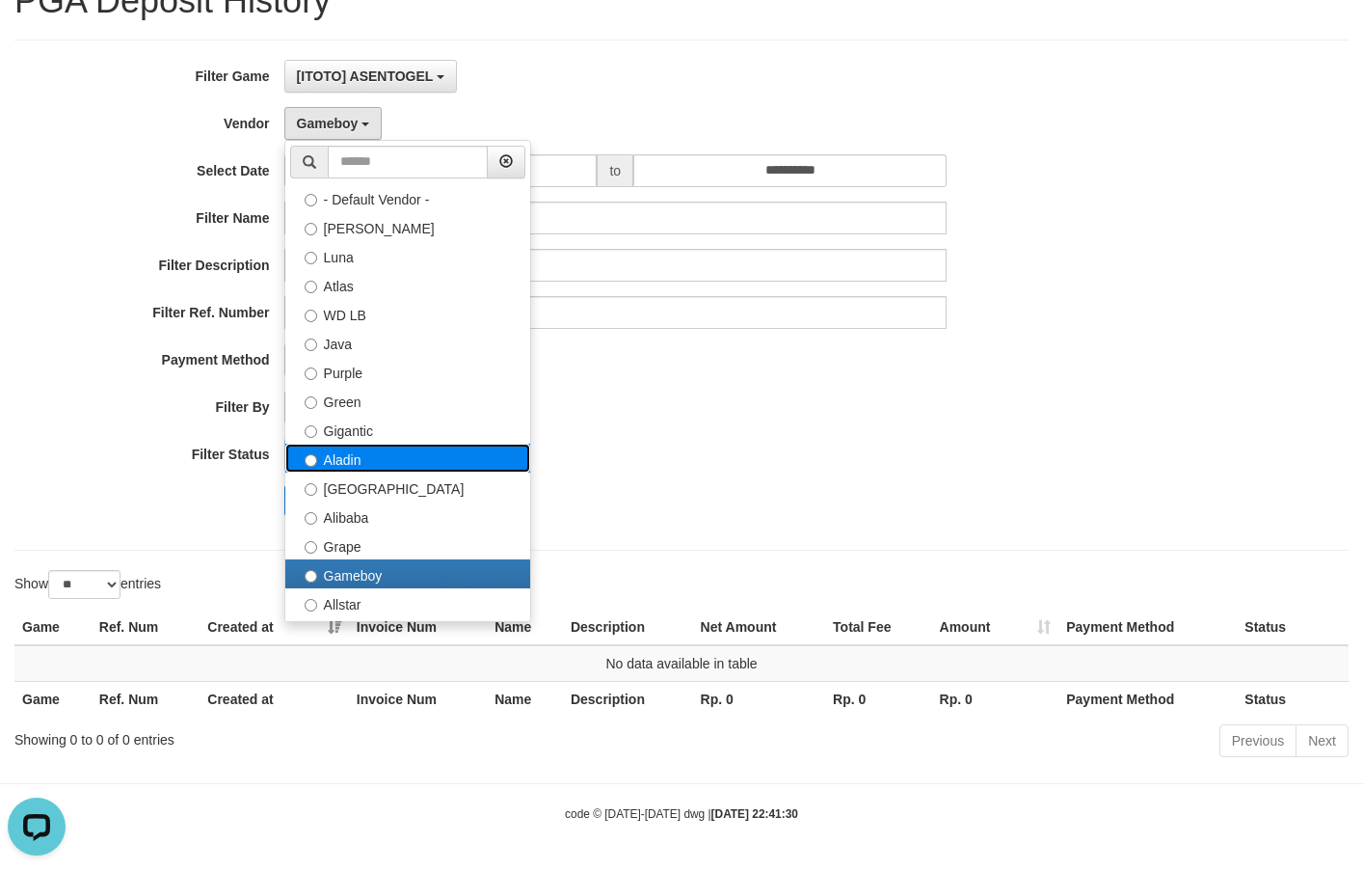
click at [379, 466] on label "Aladin" at bounding box center [407, 458] width 245 height 29
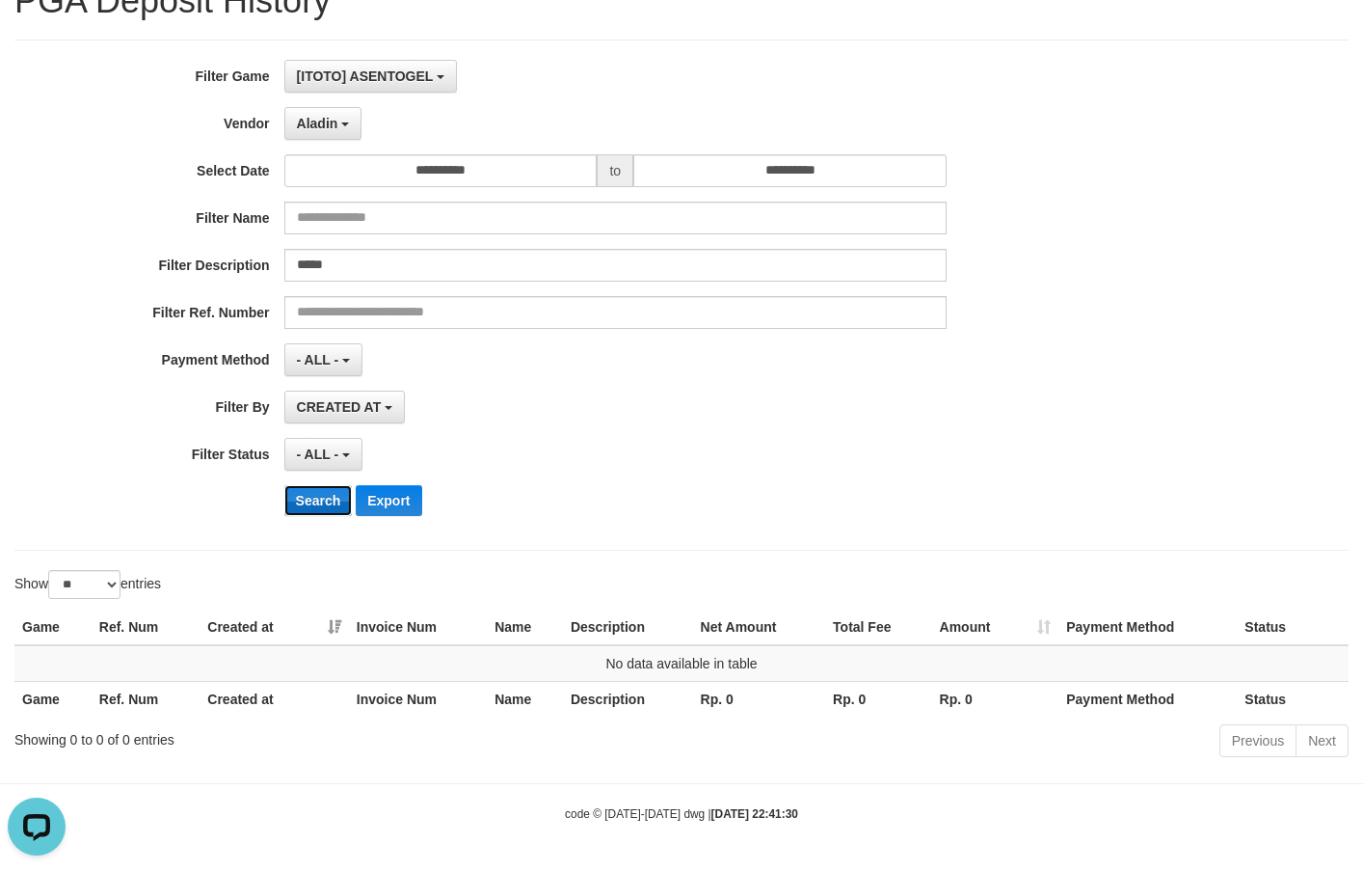
drag, startPoint x: 317, startPoint y: 503, endPoint x: 288, endPoint y: 495, distance: 30.2
click at [317, 504] on button "Search" at bounding box center [318, 500] width 68 height 31
click at [333, 124] on span "Aladin" at bounding box center [317, 123] width 41 height 15
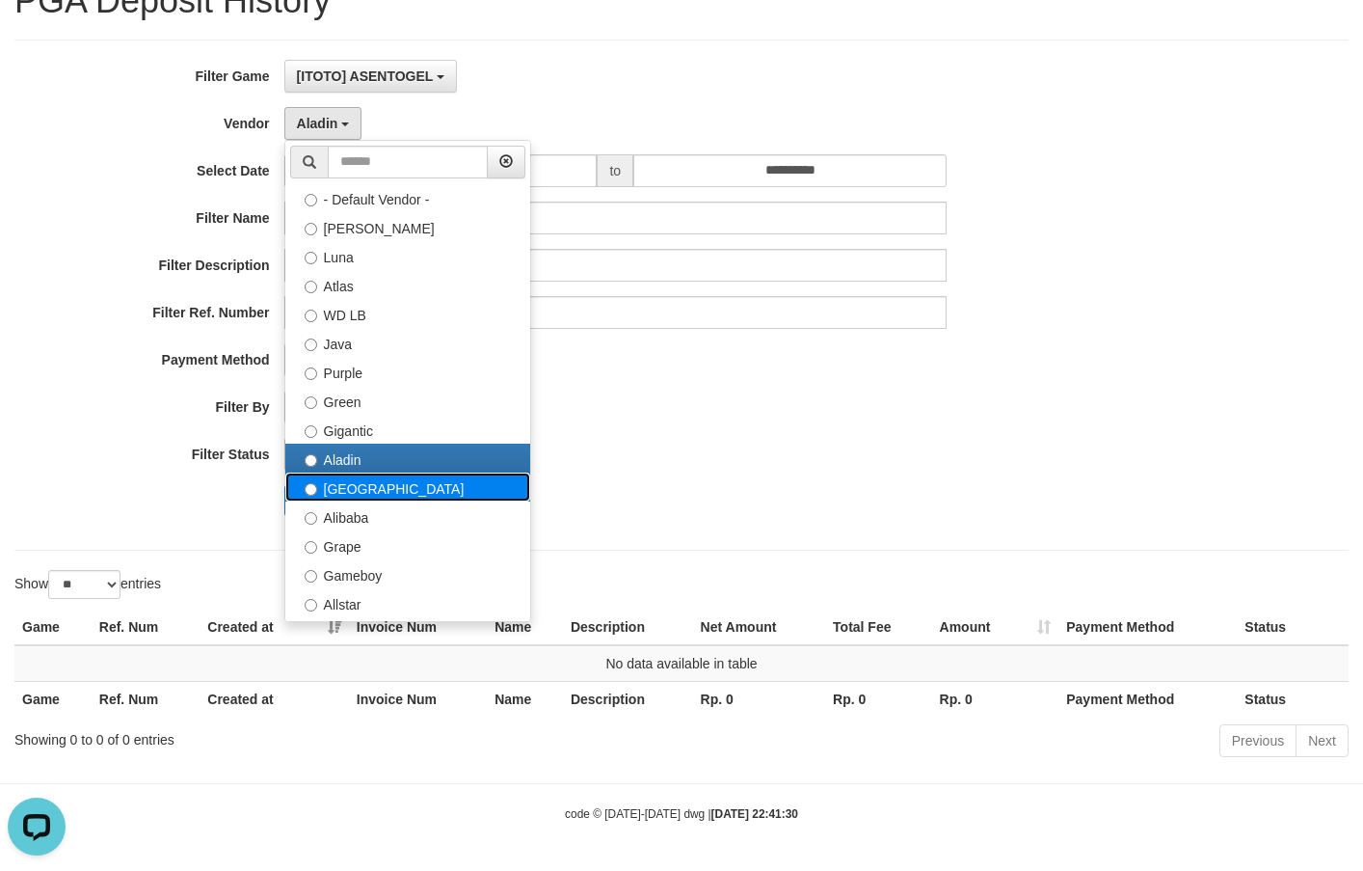
click at [366, 493] on label "[GEOGRAPHIC_DATA]" at bounding box center [407, 486] width 245 height 29
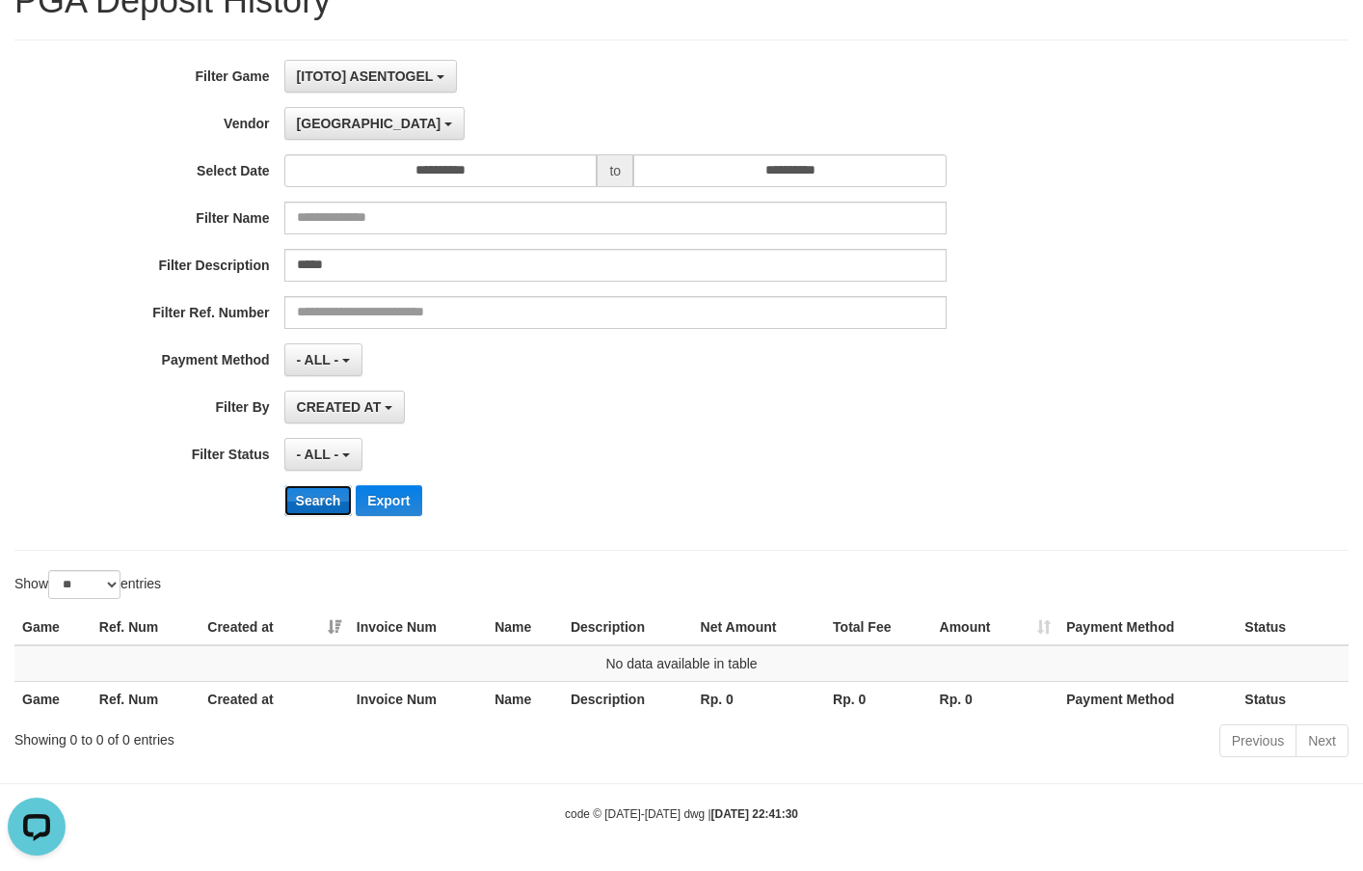
click at [305, 499] on button "Search" at bounding box center [318, 500] width 68 height 31
click at [337, 116] on button "[GEOGRAPHIC_DATA]" at bounding box center [374, 123] width 180 height 33
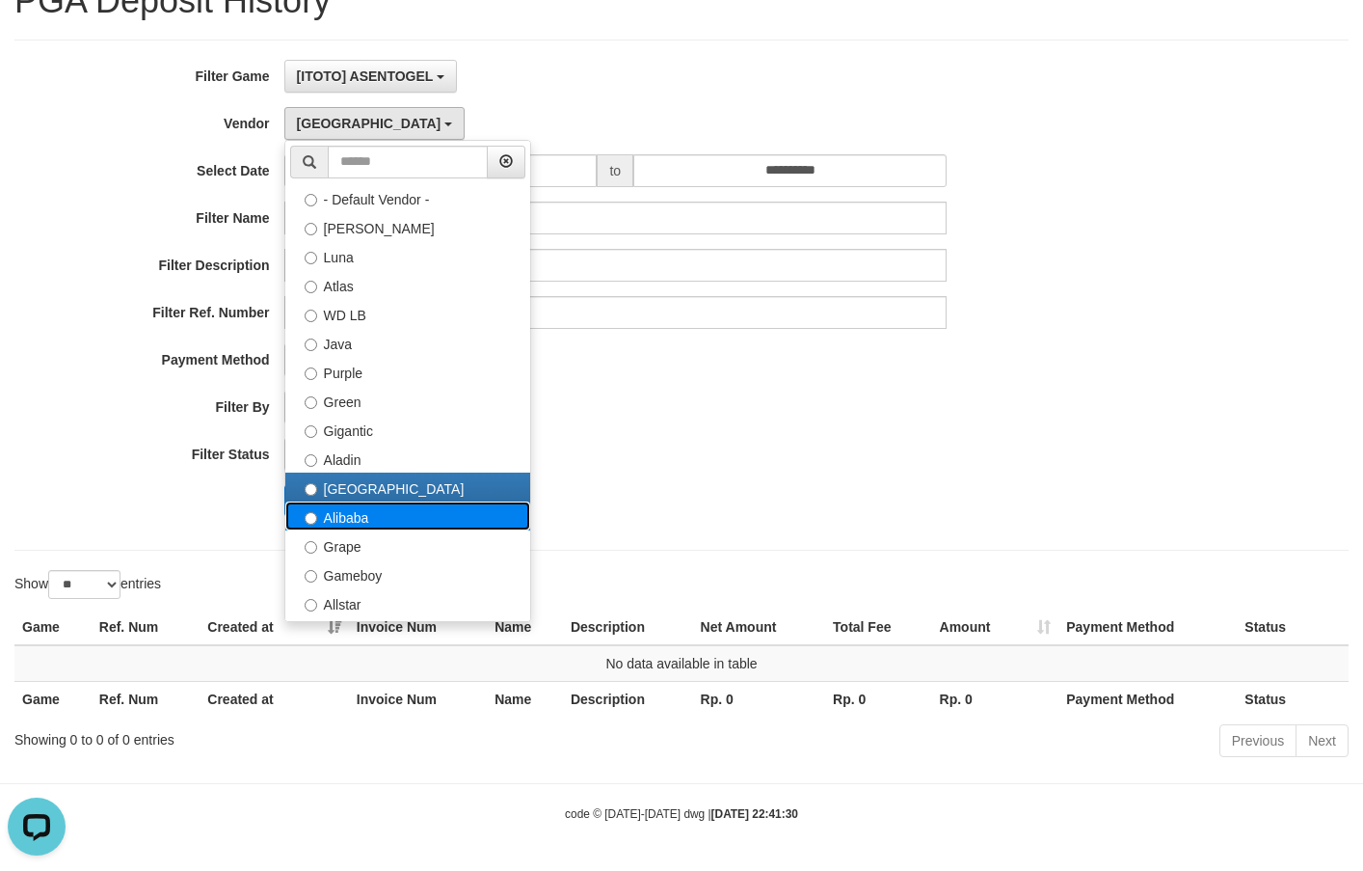
click at [322, 526] on label "Alibaba" at bounding box center [407, 515] width 245 height 29
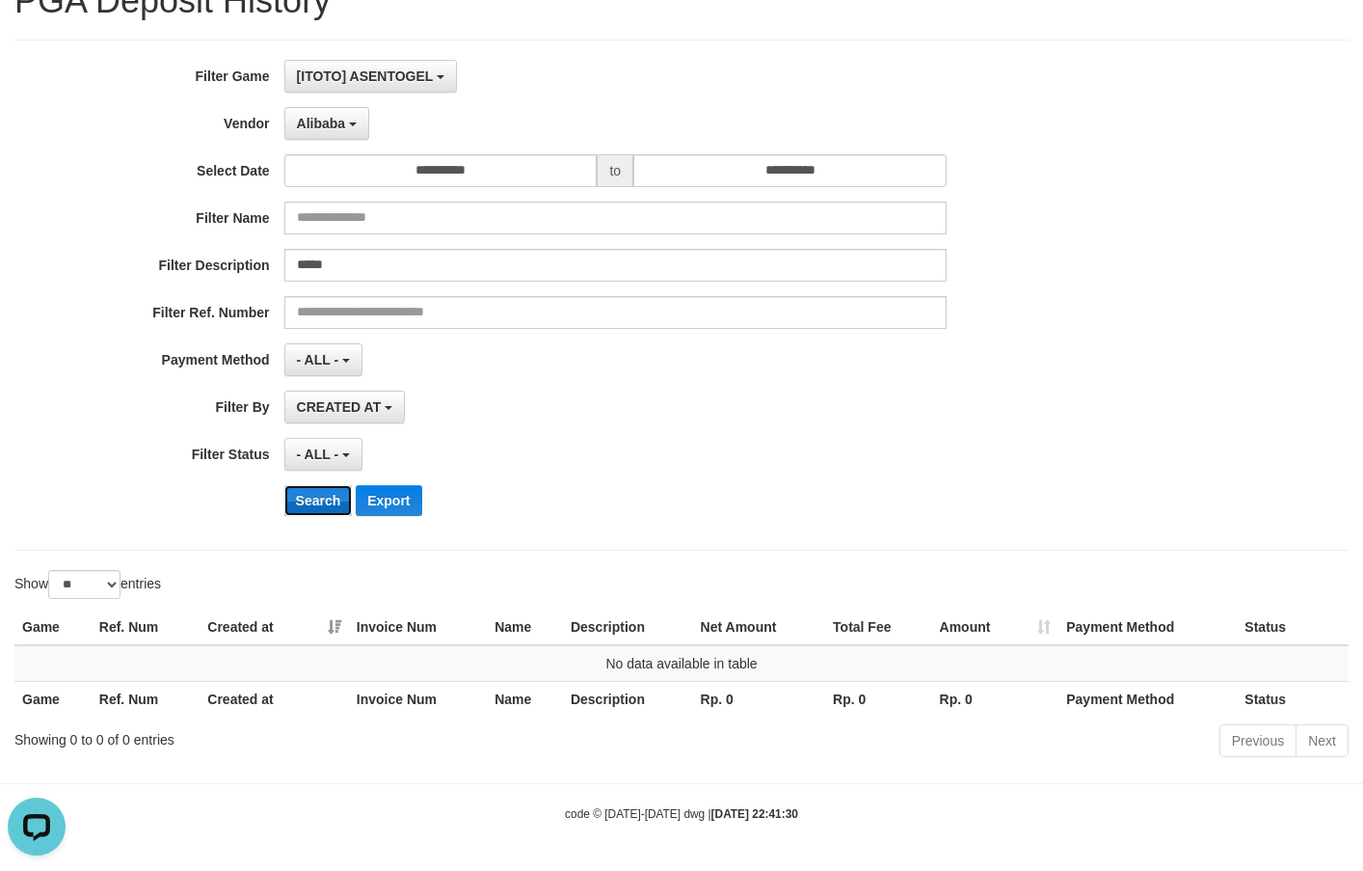
click at [342, 496] on button "Search" at bounding box center [318, 500] width 68 height 31
click at [355, 139] on button "Alibaba" at bounding box center [326, 123] width 85 height 33
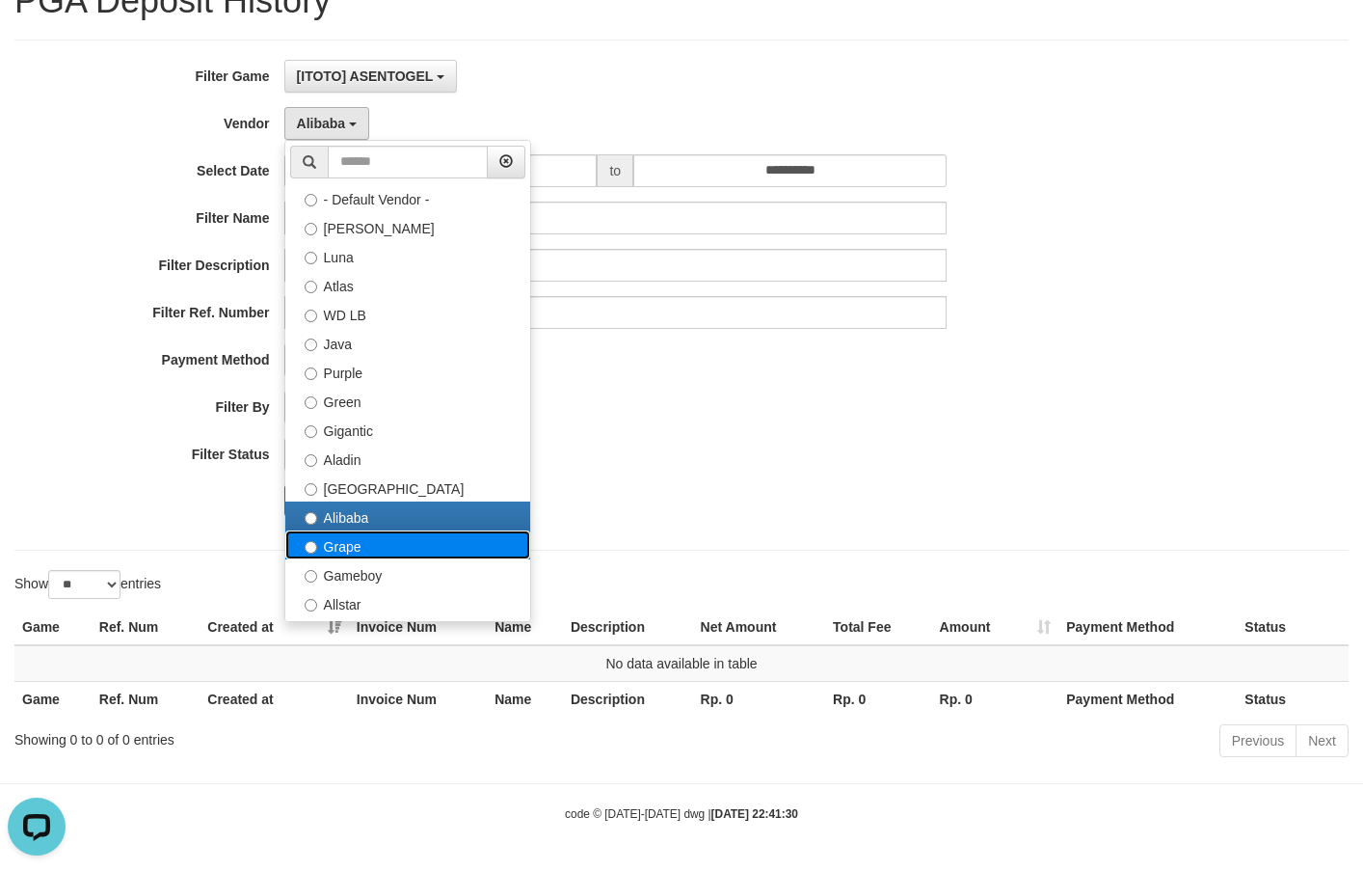
click at [363, 547] on label "Grape" at bounding box center [407, 544] width 245 height 29
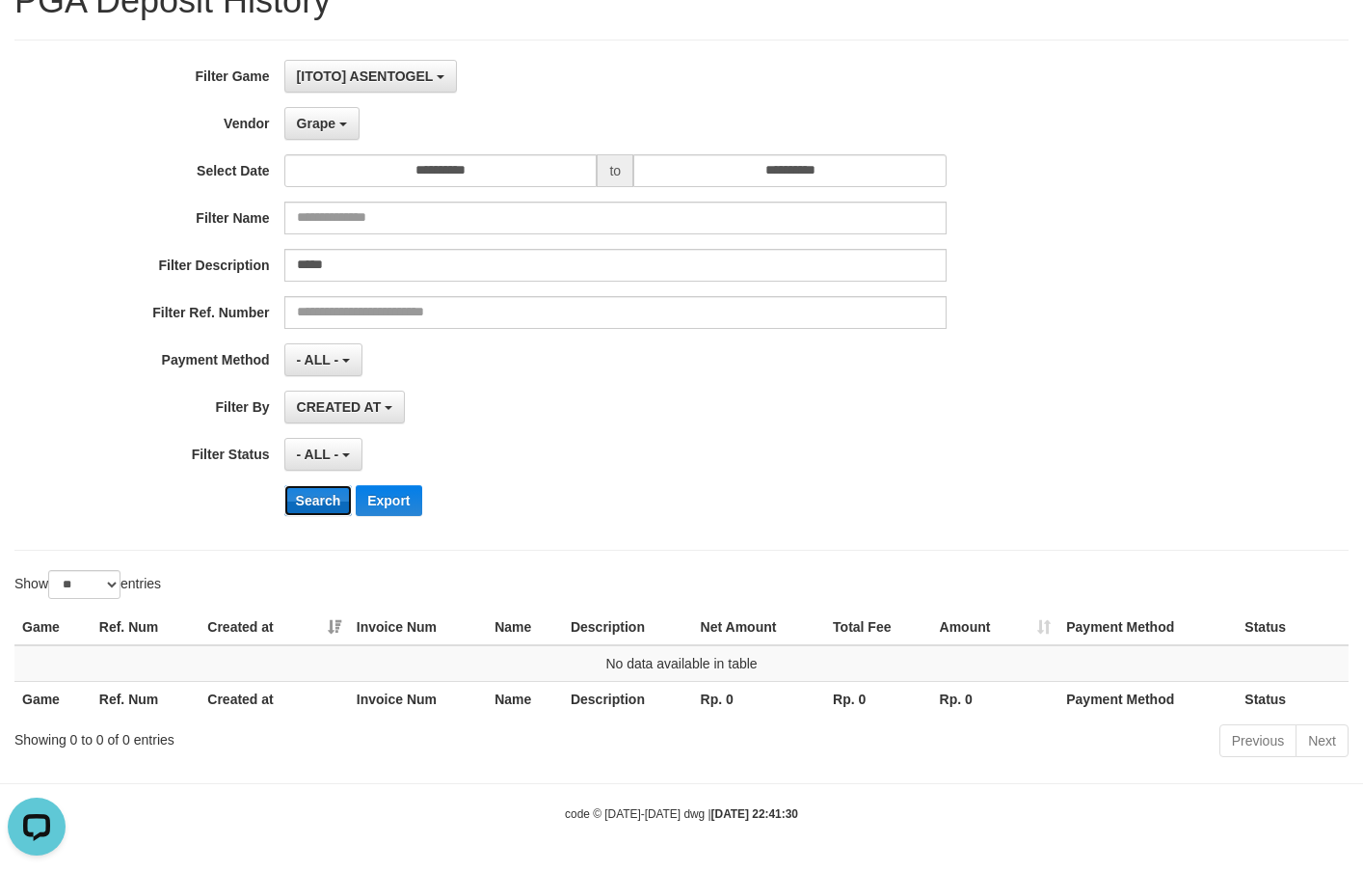
click at [344, 499] on button "Search" at bounding box center [318, 500] width 68 height 31
click at [322, 131] on button "Grape" at bounding box center [321, 123] width 75 height 33
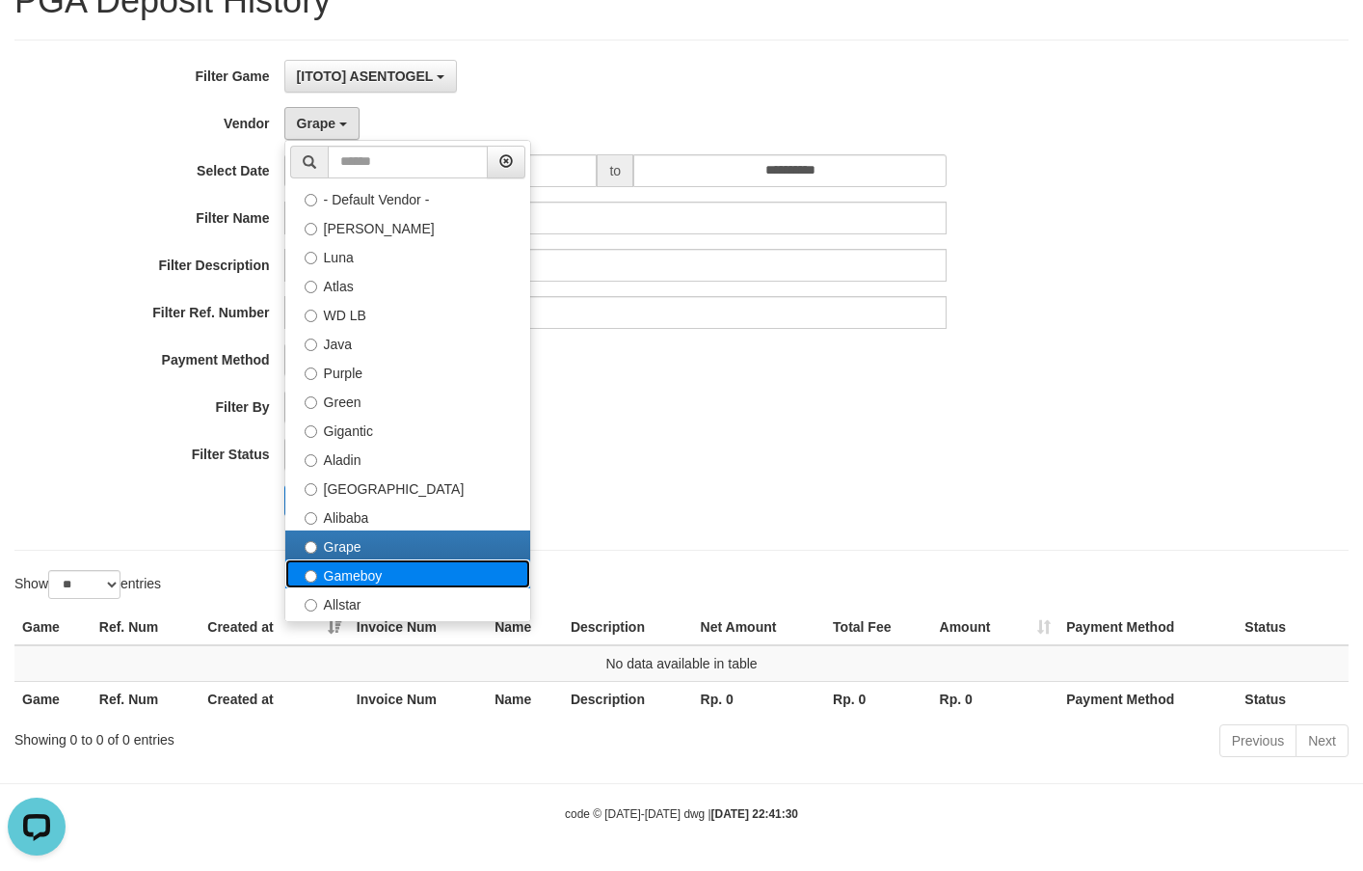
click at [371, 573] on label "Gameboy" at bounding box center [407, 573] width 245 height 29
click at [351, 581] on label "Gameboy" at bounding box center [407, 573] width 245 height 29
select select "**********"
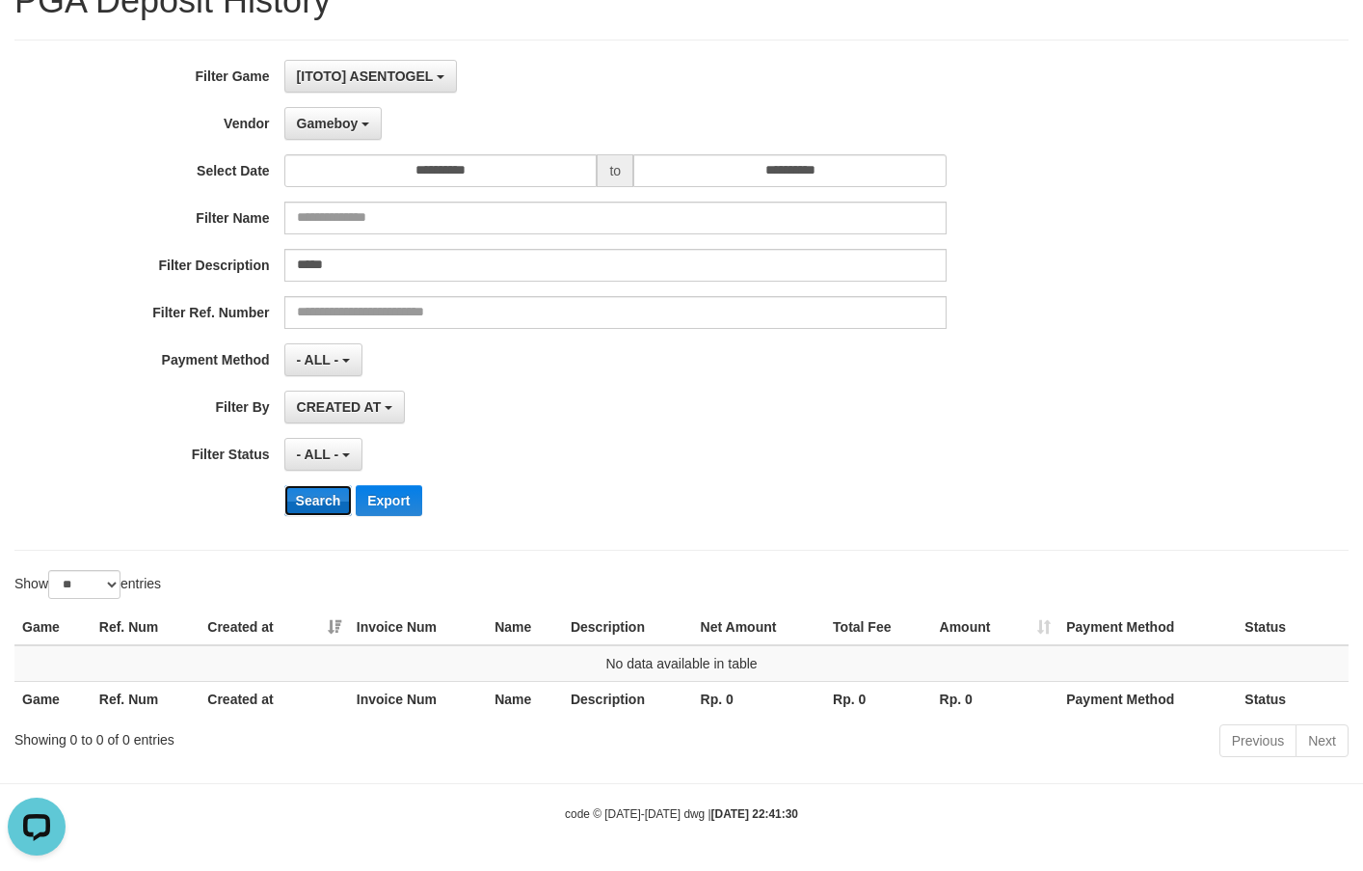
click at [336, 511] on button "Search" at bounding box center [318, 500] width 68 height 31
click at [336, 509] on button "Search" at bounding box center [318, 500] width 68 height 31
